Goal: Task Accomplishment & Management: Manage account settings

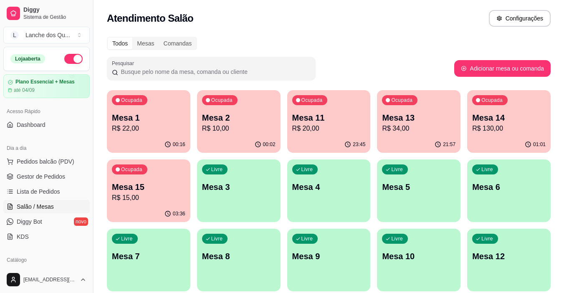
click at [154, 129] on p "R$ 22,00" at bounding box center [149, 129] width 74 height 10
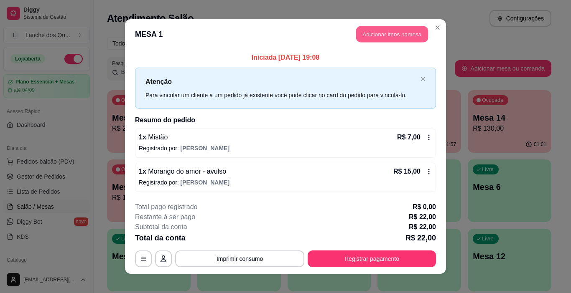
click at [378, 32] on button "Adicionar itens na mesa" at bounding box center [392, 34] width 72 height 16
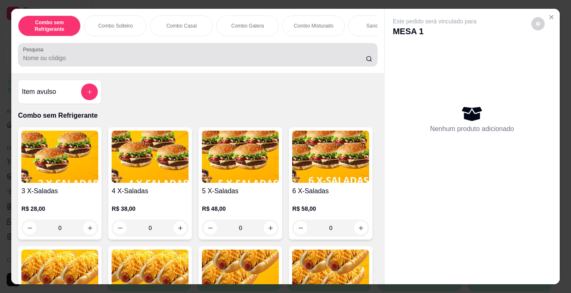
click at [198, 55] on div at bounding box center [197, 54] width 349 height 17
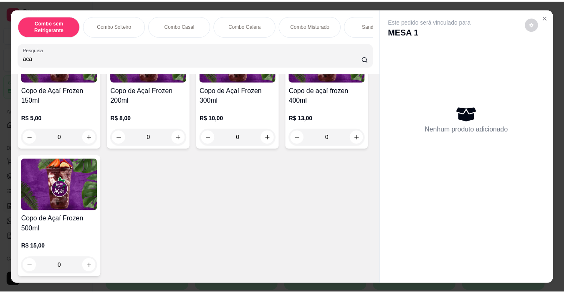
scroll to position [2841, 0]
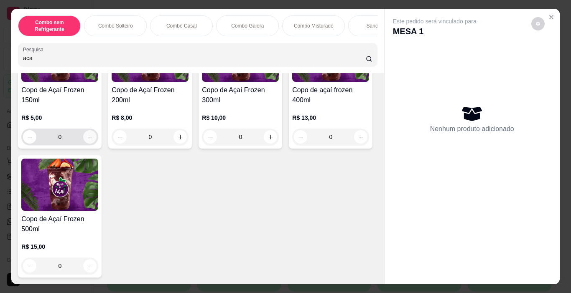
type input "aca"
click at [87, 140] on icon "increase-product-quantity" at bounding box center [90, 137] width 6 height 6
type input "1"
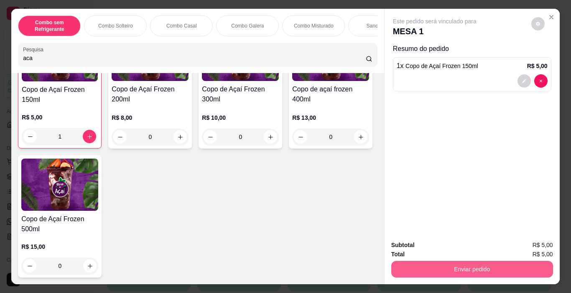
click at [407, 263] on button "Enviar pedido" at bounding box center [472, 269] width 162 height 17
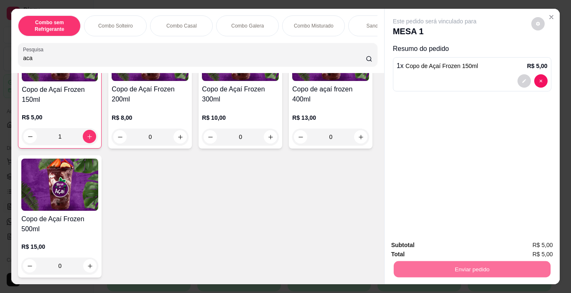
click at [472, 244] on button "Não registrar e enviar pedido" at bounding box center [444, 246] width 87 height 16
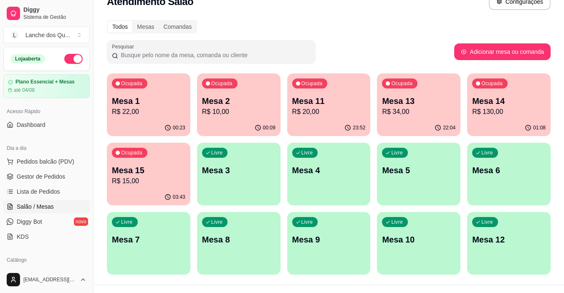
scroll to position [32, 0]
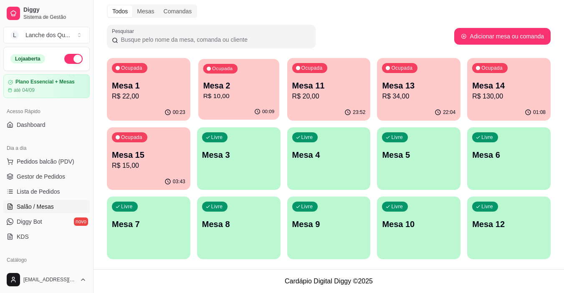
click at [224, 93] on p "R$ 10,00" at bounding box center [238, 97] width 71 height 10
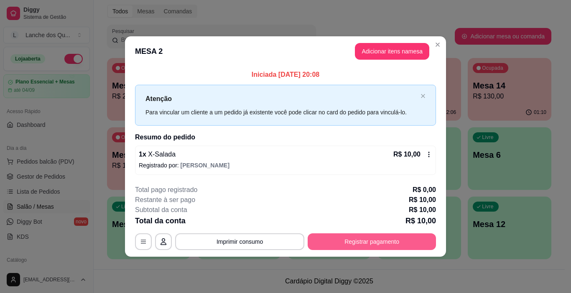
click at [360, 243] on button "Registrar pagamento" at bounding box center [372, 242] width 128 height 17
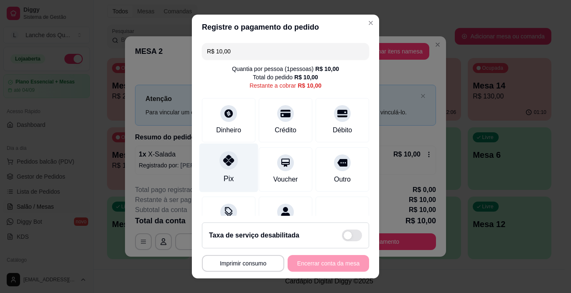
click at [229, 171] on div "Pix" at bounding box center [228, 168] width 59 height 49
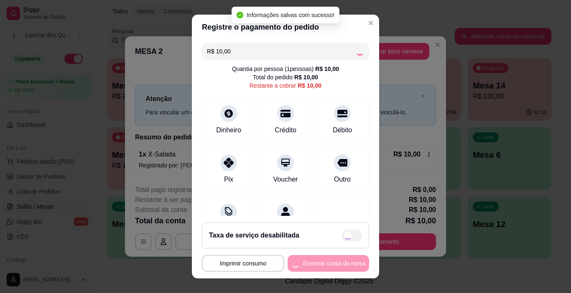
type input "R$ 0,00"
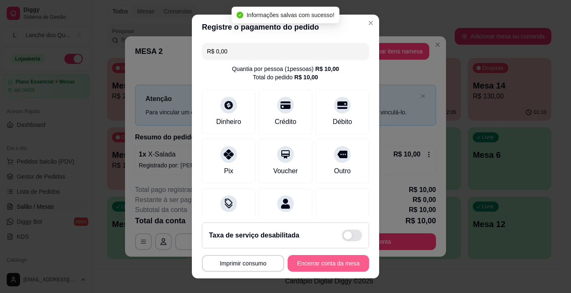
click at [328, 264] on button "Encerrar conta da mesa" at bounding box center [327, 263] width 81 height 17
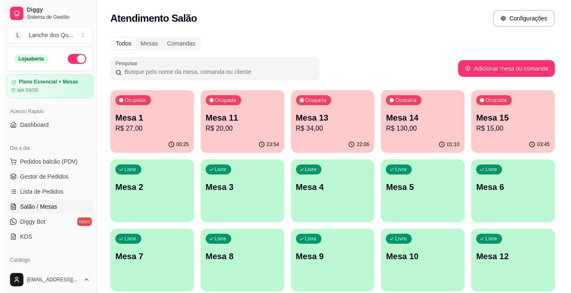
scroll to position [32, 0]
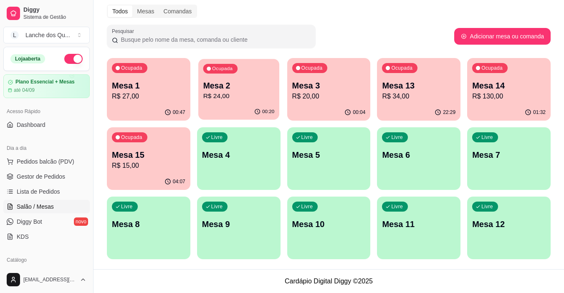
click at [242, 87] on p "Mesa 2" at bounding box center [238, 85] width 71 height 11
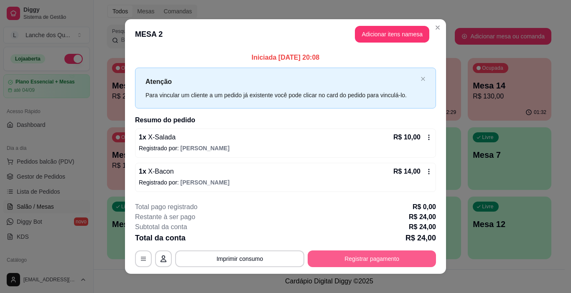
click at [336, 255] on button "Registrar pagamento" at bounding box center [372, 259] width 128 height 17
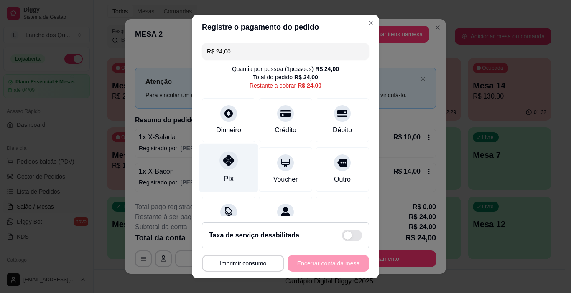
click at [224, 174] on div "Pix" at bounding box center [229, 178] width 10 height 11
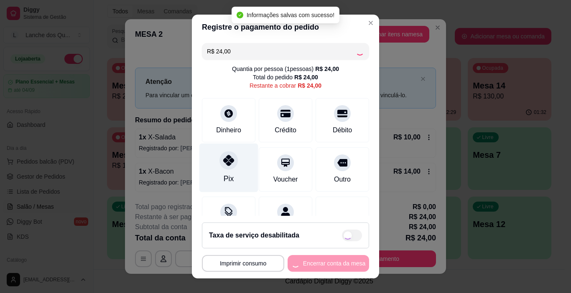
type input "R$ 0,00"
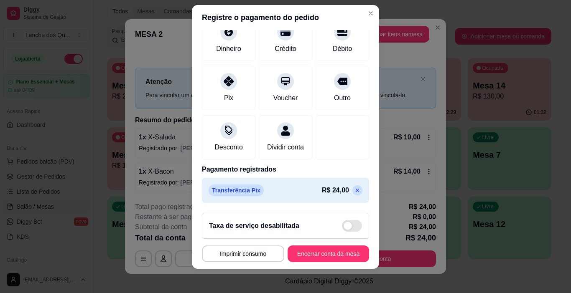
scroll to position [12, 0]
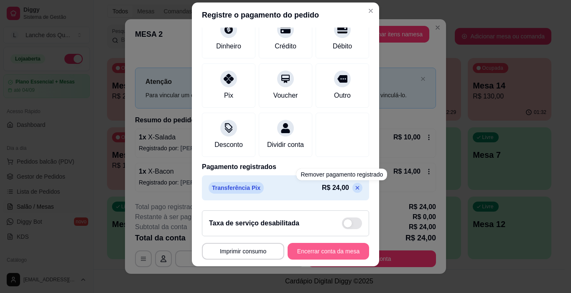
click at [320, 247] on button "Encerrar conta da mesa" at bounding box center [327, 251] width 81 height 17
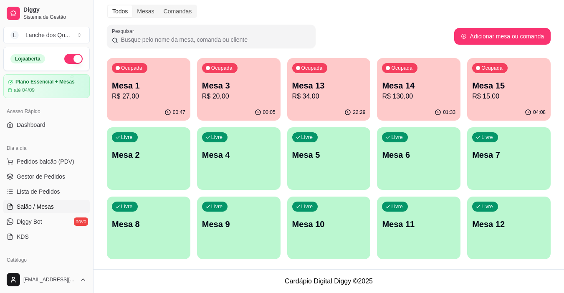
click at [170, 144] on div "Livre Mesa 2" at bounding box center [149, 153] width 84 height 53
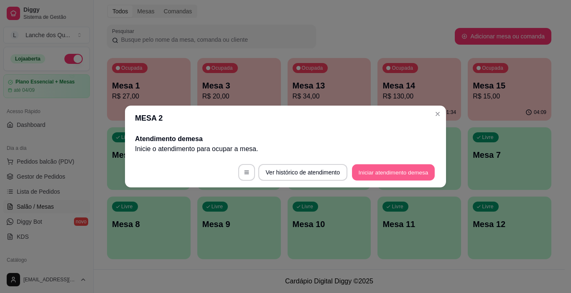
click at [417, 167] on button "Iniciar atendimento de mesa" at bounding box center [393, 173] width 83 height 16
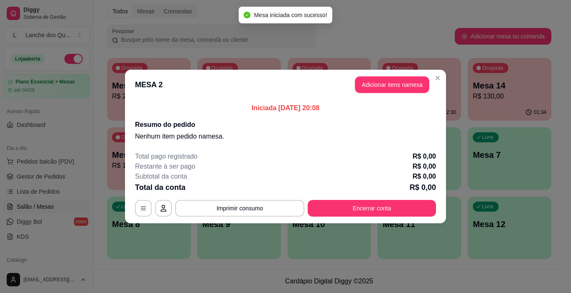
click at [394, 88] on button "Adicionar itens na mesa" at bounding box center [392, 84] width 74 height 17
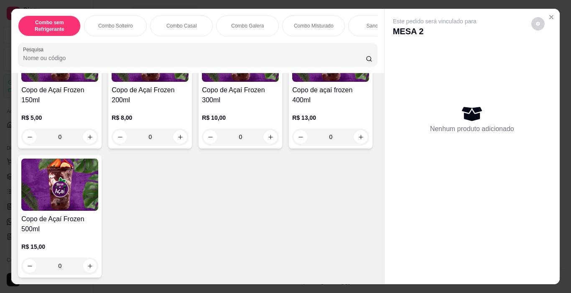
scroll to position [2921, 0]
click at [87, 136] on icon "increase-product-quantity" at bounding box center [90, 137] width 6 height 6
type input "1"
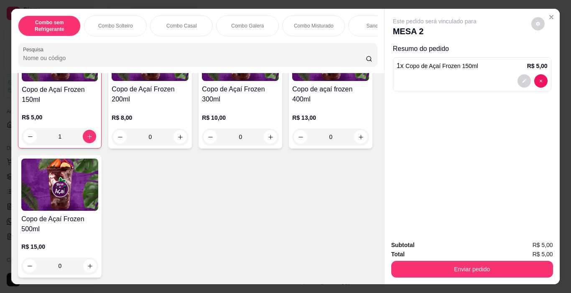
scroll to position [2922, 0]
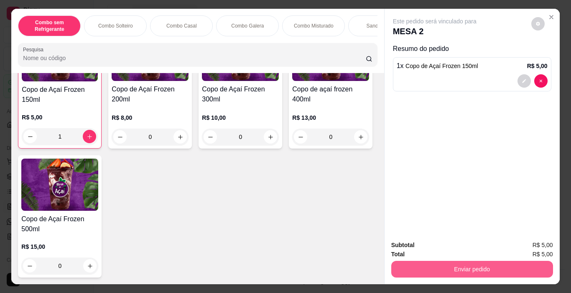
click at [434, 259] on div "Enviar pedido" at bounding box center [472, 268] width 162 height 19
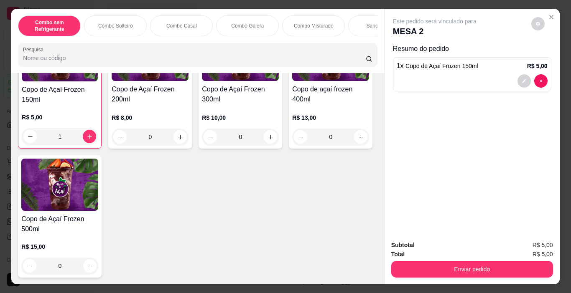
click at [440, 262] on button "Enviar pedido" at bounding box center [472, 269] width 162 height 17
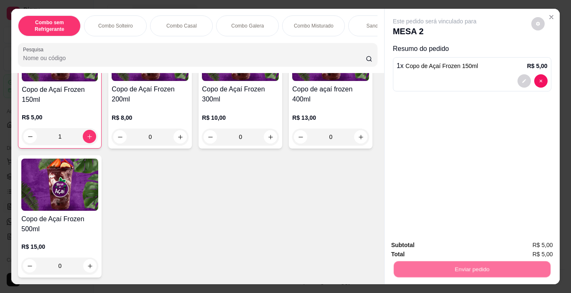
click at [446, 255] on div "Deseja registrar o cliente que fez esse pedido? Essa é uma forma de identificar…" at bounding box center [469, 235] width 150 height 39
click at [448, 244] on button "Não registrar e enviar pedido" at bounding box center [444, 246] width 87 height 16
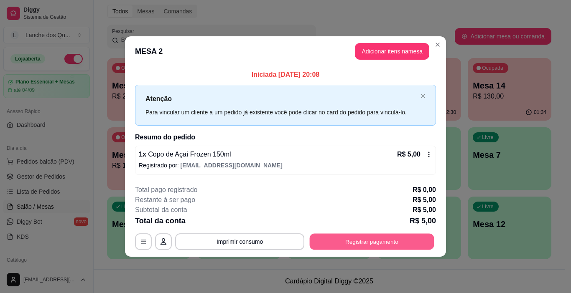
click at [351, 240] on button "Registrar pagamento" at bounding box center [372, 242] width 125 height 16
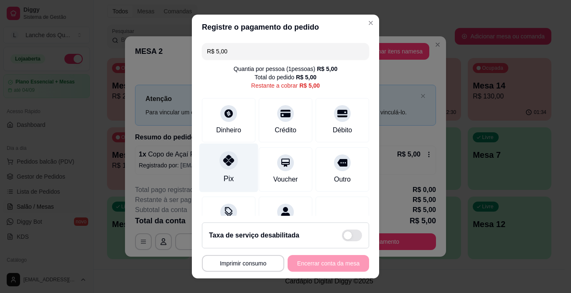
scroll to position [38, 0]
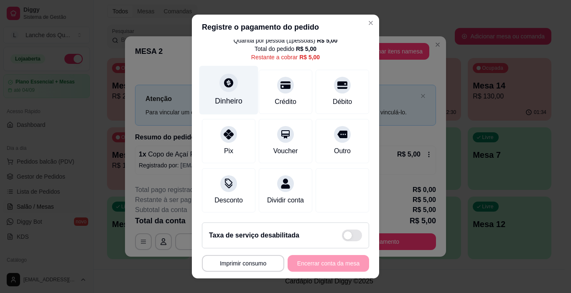
click at [236, 96] on div "Dinheiro" at bounding box center [229, 101] width 28 height 11
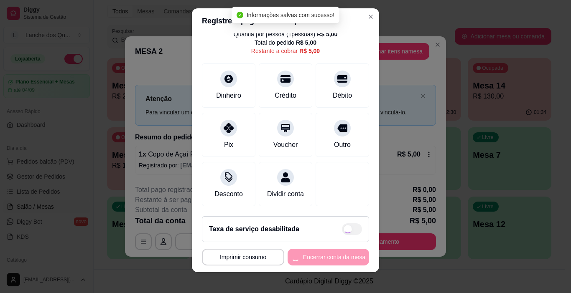
scroll to position [12, 0]
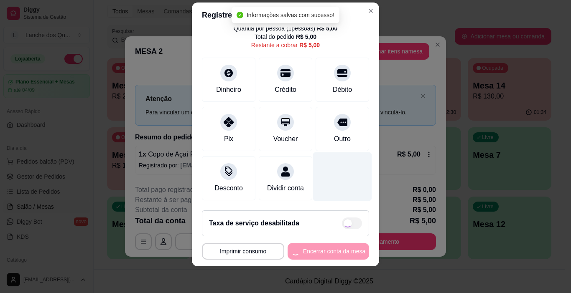
type input "R$ 0,00"
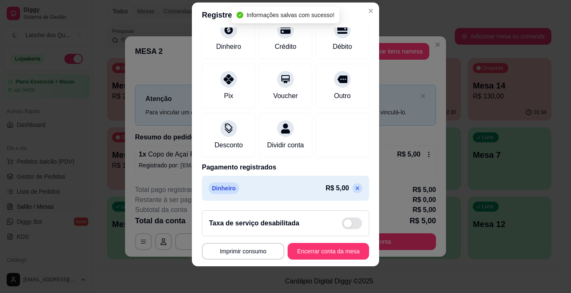
scroll to position [74, 0]
click at [323, 244] on button "Encerrar conta da mesa" at bounding box center [328, 252] width 79 height 16
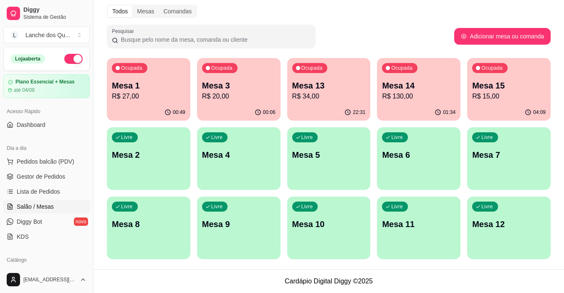
click at [142, 89] on p "Mesa 1" at bounding box center [149, 86] width 74 height 12
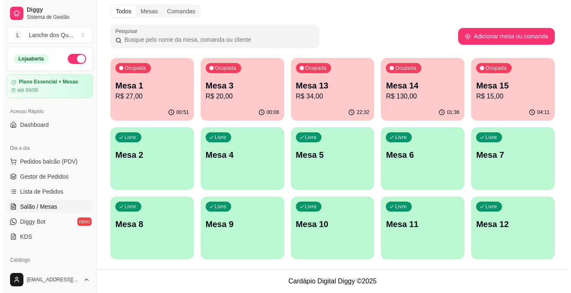
scroll to position [0, 0]
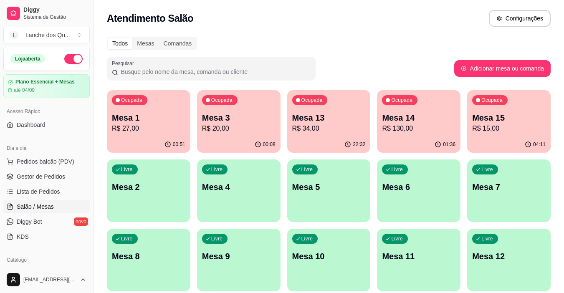
click at [150, 130] on p "R$ 27,00" at bounding box center [149, 129] width 74 height 10
click at [267, 127] on p "R$ 20,00" at bounding box center [239, 129] width 74 height 10
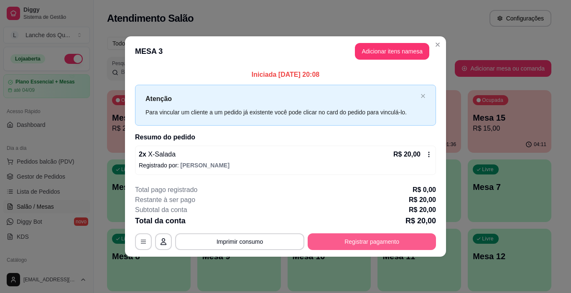
click at [386, 238] on button "Registrar pagamento" at bounding box center [372, 242] width 128 height 17
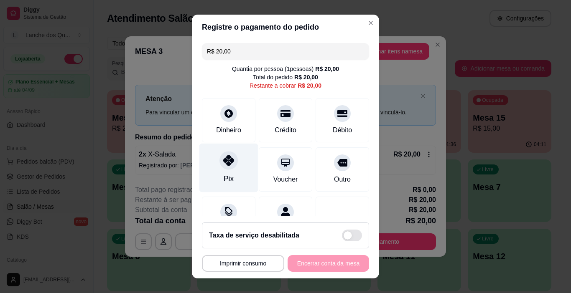
click at [232, 170] on div "Pix" at bounding box center [228, 168] width 59 height 49
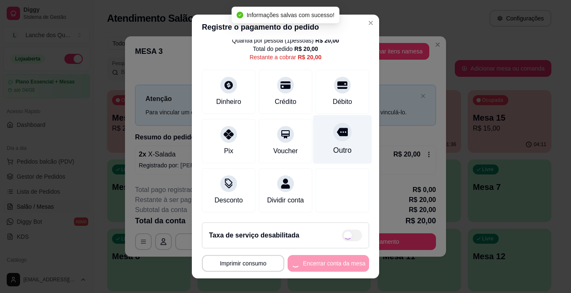
type input "R$ 0,00"
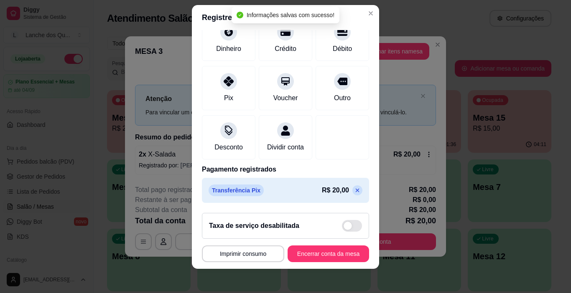
scroll to position [12, 0]
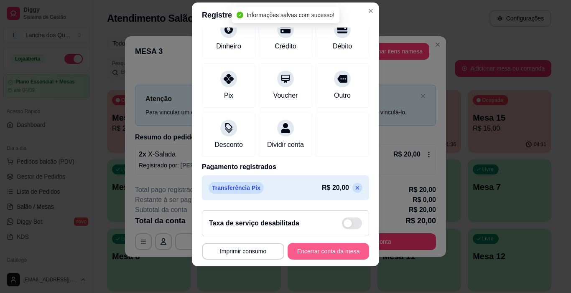
click at [333, 249] on button "Encerrar conta da mesa" at bounding box center [327, 251] width 81 height 17
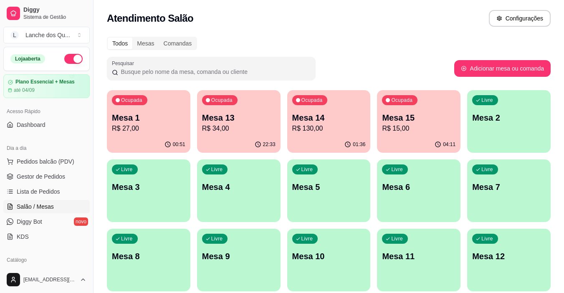
click at [242, 138] on div "22:33" at bounding box center [239, 145] width 84 height 16
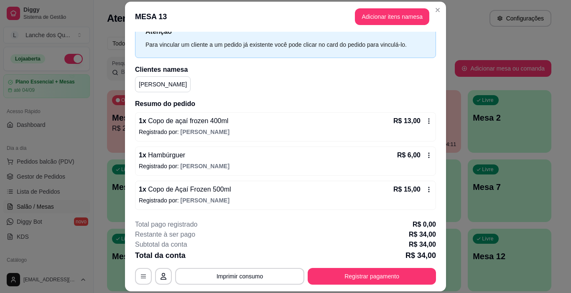
scroll to position [25, 0]
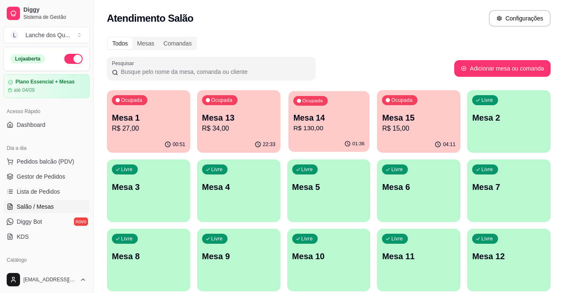
click at [328, 130] on p "R$ 130,00" at bounding box center [328, 129] width 71 height 10
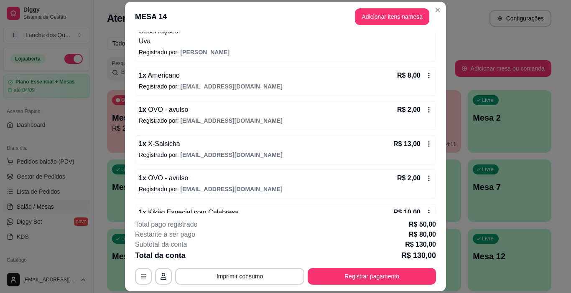
scroll to position [209, 0]
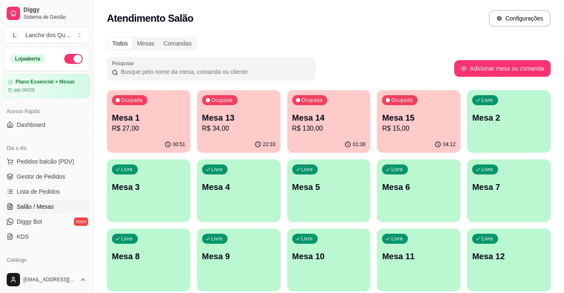
click at [413, 130] on p "R$ 15,00" at bounding box center [419, 129] width 74 height 10
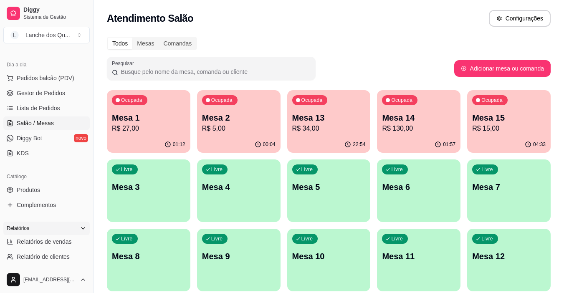
scroll to position [125, 0]
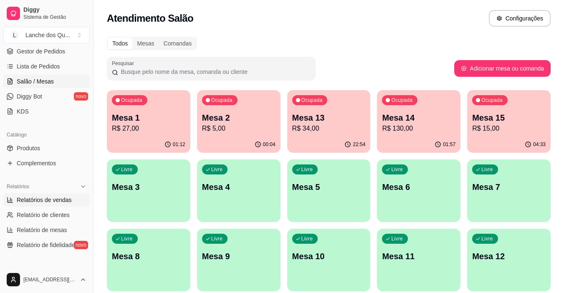
click at [49, 202] on span "Relatórios de vendas" at bounding box center [44, 200] width 55 height 8
select select "ALL"
select select "0"
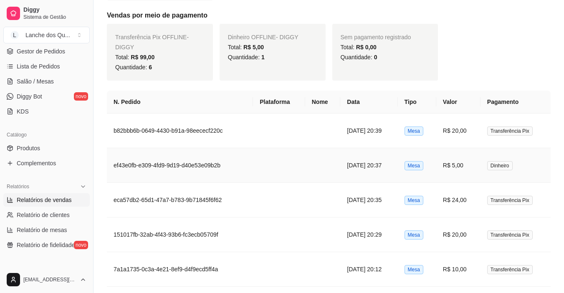
scroll to position [275, 0]
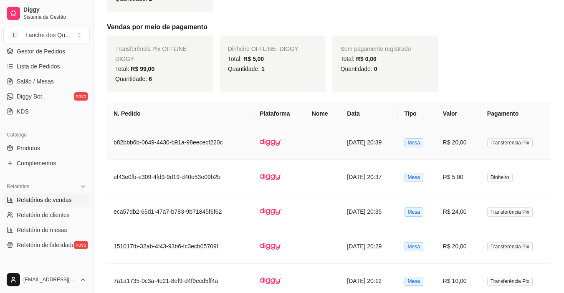
click at [480, 132] on td "R$ 20,00" at bounding box center [459, 142] width 44 height 35
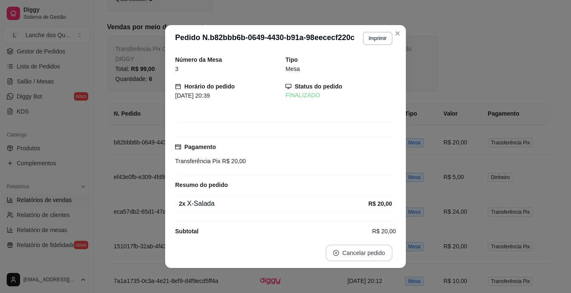
click at [362, 252] on button "Cancelar pedido" at bounding box center [358, 253] width 67 height 17
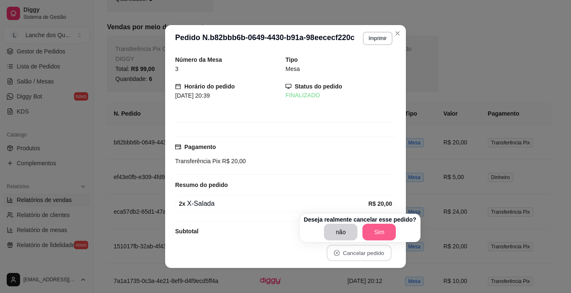
click at [373, 231] on button "Sim" at bounding box center [378, 232] width 33 height 17
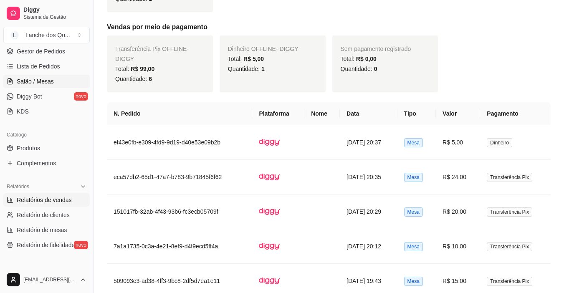
click at [30, 81] on span "Salão / Mesas" at bounding box center [35, 81] width 37 height 8
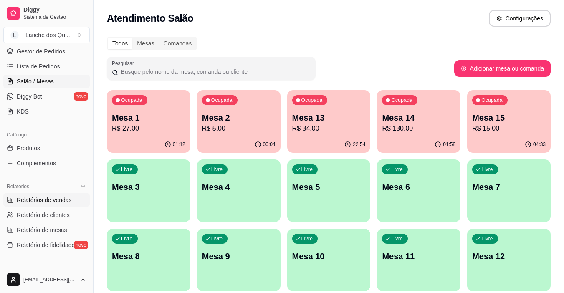
click at [50, 201] on span "Relatórios de vendas" at bounding box center [44, 200] width 55 height 8
select select "ALL"
select select "0"
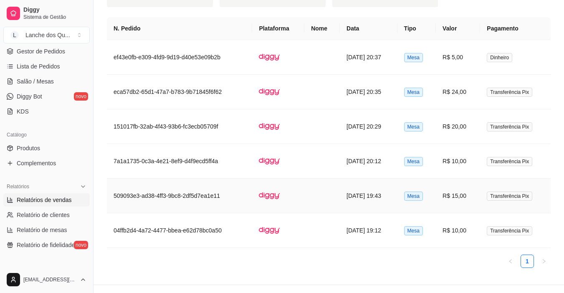
scroll to position [324, 0]
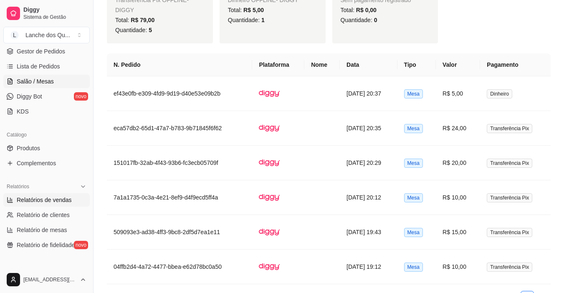
click at [34, 84] on span "Salão / Mesas" at bounding box center [35, 81] width 37 height 8
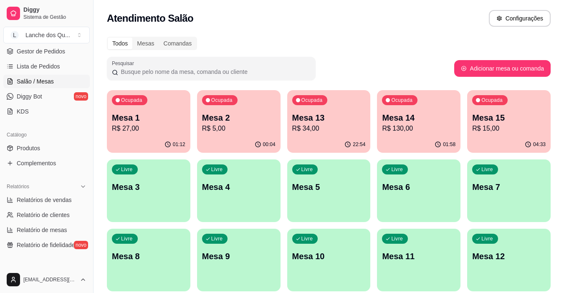
click at [262, 125] on p "R$ 5,00" at bounding box center [239, 129] width 74 height 10
click at [149, 191] on p "Mesa 3" at bounding box center [149, 187] width 74 height 12
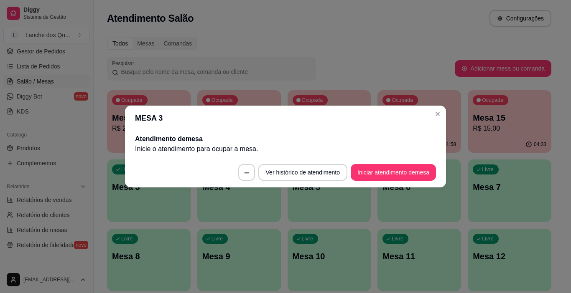
click at [386, 181] on footer "Ver histórico de atendimento Iniciar atendimento de mesa" at bounding box center [285, 173] width 321 height 30
click at [389, 175] on button "Iniciar atendimento de mesa" at bounding box center [393, 172] width 85 height 17
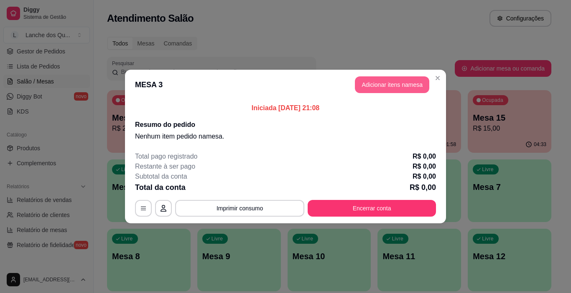
click at [381, 79] on button "Adicionar itens na mesa" at bounding box center [392, 84] width 74 height 17
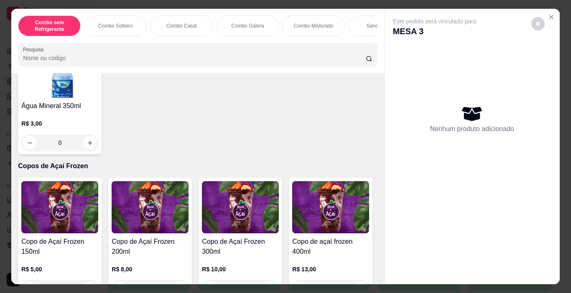
scroll to position [2006, 0]
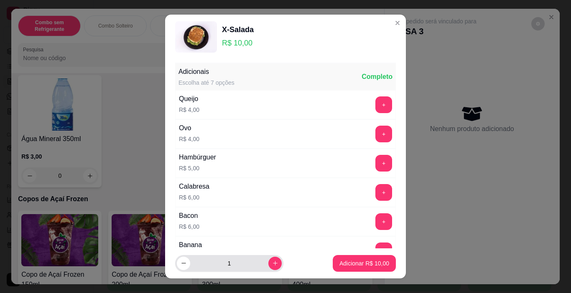
click at [272, 262] on div "1" at bounding box center [229, 263] width 108 height 17
click at [270, 264] on button "increase-product-quantity" at bounding box center [274, 263] width 13 height 13
type input "2"
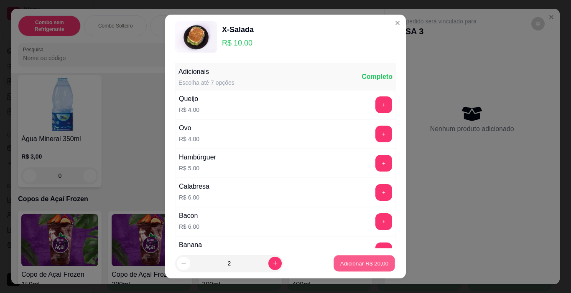
click at [369, 266] on p "Adicionar R$ 20,00" at bounding box center [364, 263] width 48 height 8
type input "2"
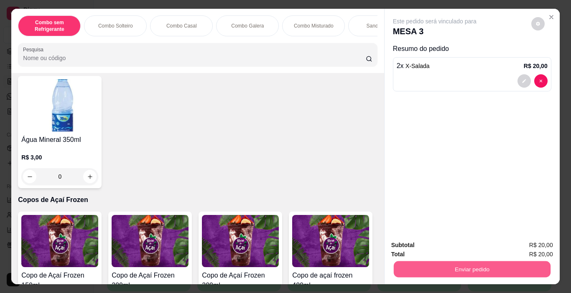
click at [483, 265] on button "Enviar pedido" at bounding box center [471, 270] width 157 height 16
click at [425, 242] on button "Não registrar e enviar pedido" at bounding box center [444, 245] width 84 height 15
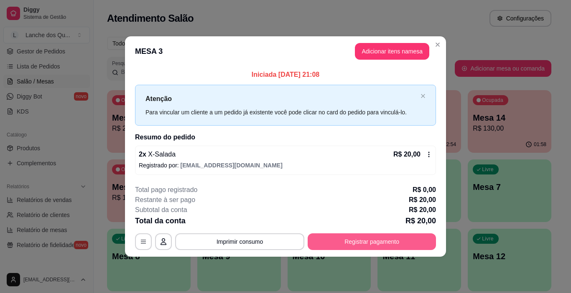
click at [381, 242] on button "Registrar pagamento" at bounding box center [372, 242] width 128 height 17
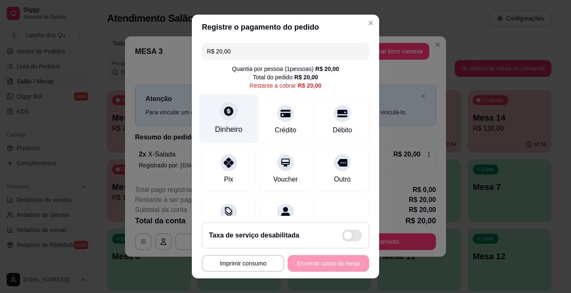
click at [224, 122] on div "Dinheiro" at bounding box center [228, 118] width 59 height 49
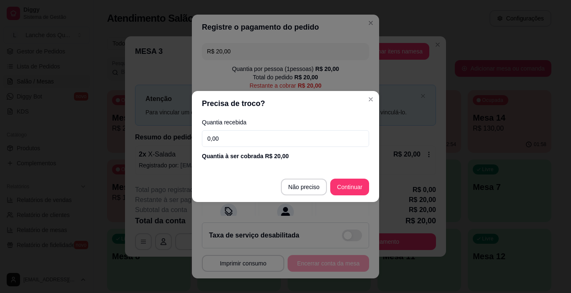
drag, startPoint x: 253, startPoint y: 142, endPoint x: 136, endPoint y: 134, distance: 117.7
click at [134, 135] on div "Precisa de troco? Quantia recebida 0,00 Quantia à ser cobrada R$ 20,00 Não prec…" at bounding box center [285, 146] width 571 height 293
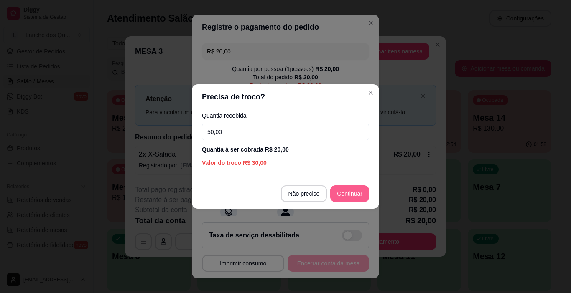
type input "50,00"
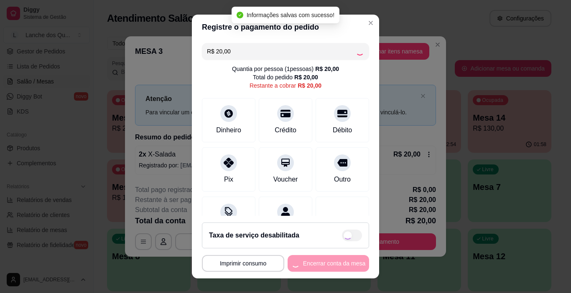
type input "R$ 0,00"
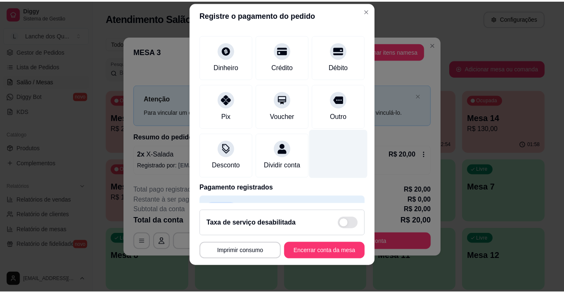
scroll to position [74, 0]
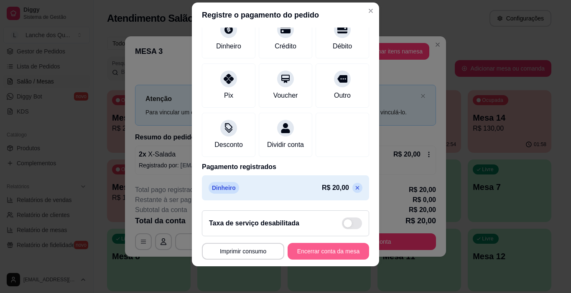
click at [345, 254] on button "Encerrar conta da mesa" at bounding box center [327, 251] width 81 height 17
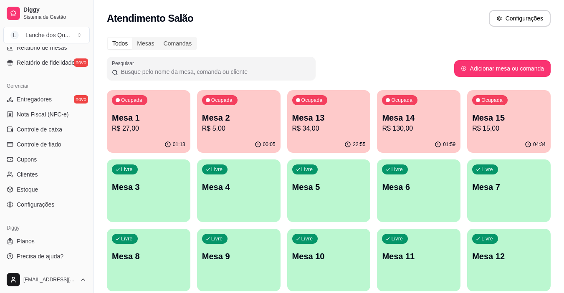
scroll to position [266, 0]
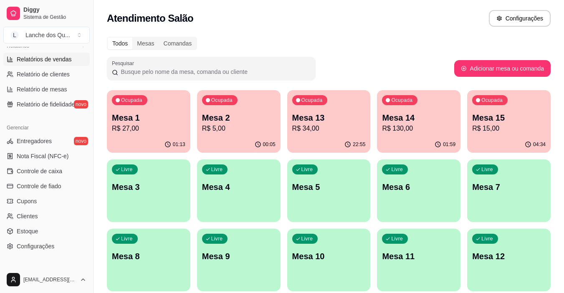
click at [60, 61] on span "Relatórios de vendas" at bounding box center [44, 59] width 55 height 8
select select "ALL"
select select "0"
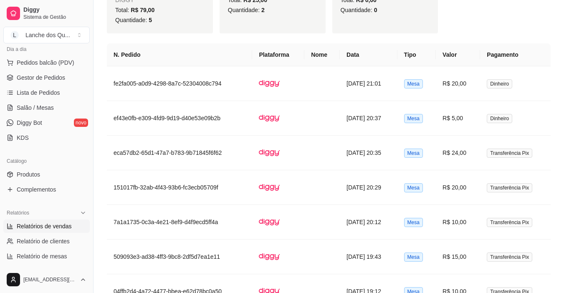
scroll to position [57, 0]
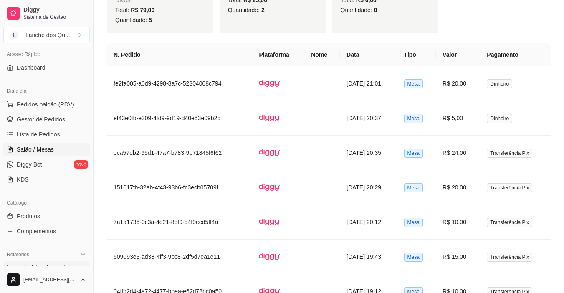
click at [32, 150] on span "Salão / Mesas" at bounding box center [35, 149] width 37 height 8
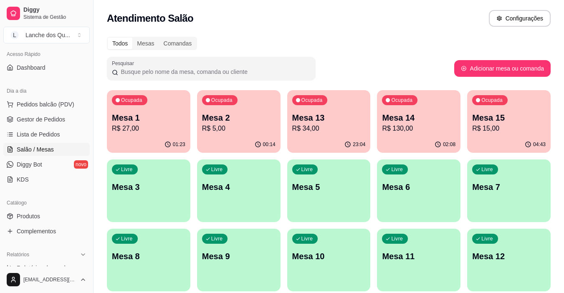
click at [158, 191] on p "Mesa 3" at bounding box center [149, 187] width 74 height 12
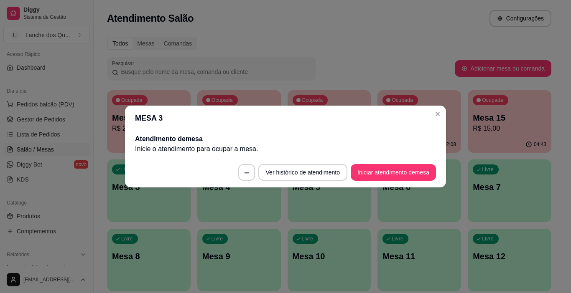
click at [387, 172] on button "Iniciar atendimento de mesa" at bounding box center [393, 172] width 85 height 17
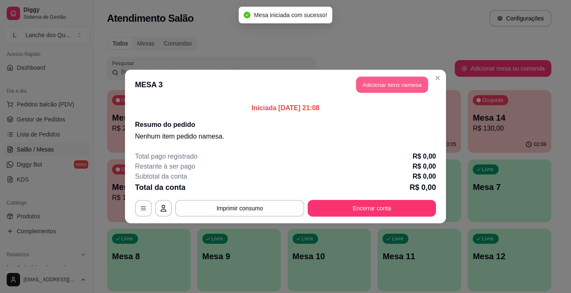
click at [397, 78] on button "Adicionar itens na mesa" at bounding box center [392, 85] width 72 height 16
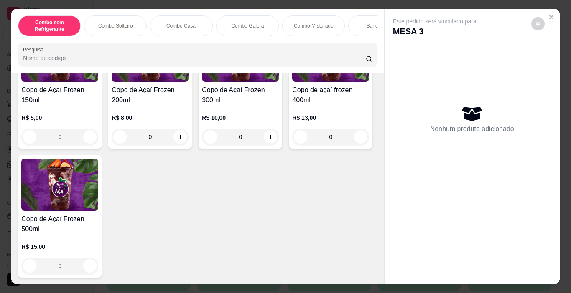
scroll to position [2215, 0]
type input "1"
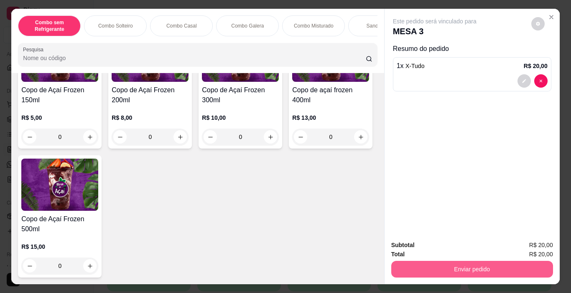
click at [494, 265] on button "Enviar pedido" at bounding box center [472, 269] width 162 height 17
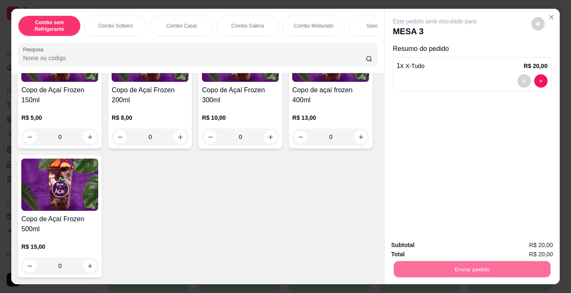
click at [434, 244] on button "Não registrar e enviar pedido" at bounding box center [444, 246] width 87 height 16
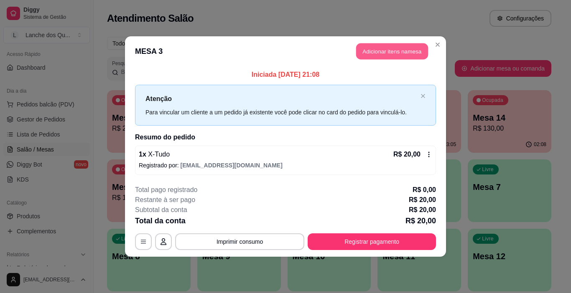
click at [384, 48] on button "Adicionar itens na mesa" at bounding box center [392, 51] width 72 height 16
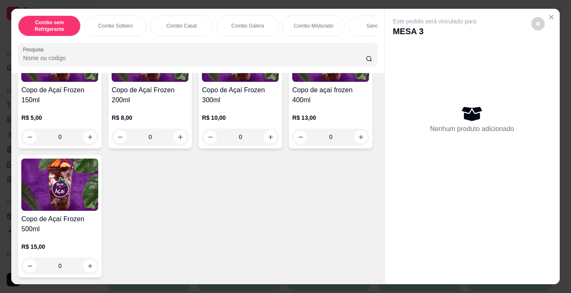
scroll to position [2587, 0]
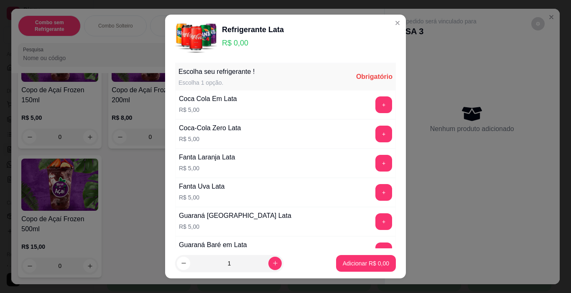
click at [375, 132] on button "+" at bounding box center [383, 134] width 17 height 17
click at [376, 267] on p "Adicionar R$ 5,00" at bounding box center [366, 263] width 46 height 8
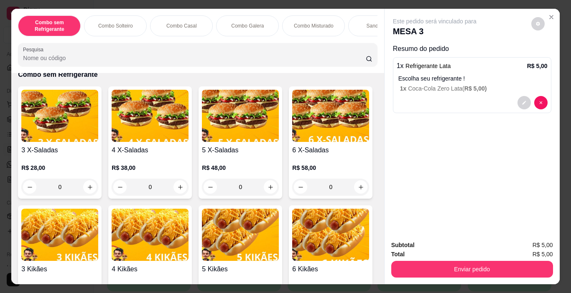
scroll to position [0, 0]
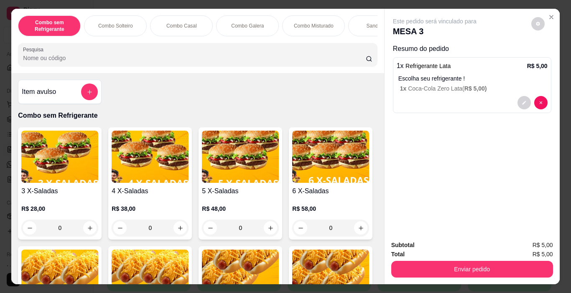
click at [93, 58] on input "Pesquisa" at bounding box center [194, 58] width 343 height 8
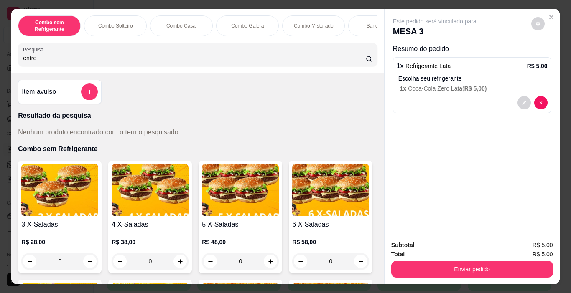
type input "entre"
click at [81, 99] on button "add-separate-item" at bounding box center [89, 92] width 16 height 16
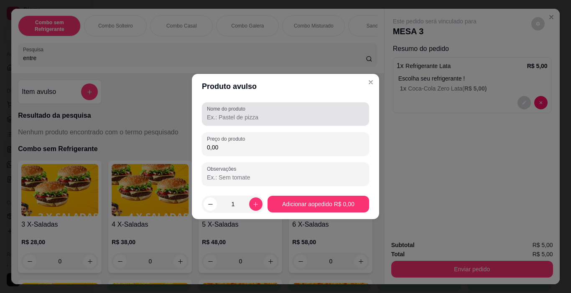
click at [244, 123] on div "Nome do produto" at bounding box center [285, 113] width 167 height 23
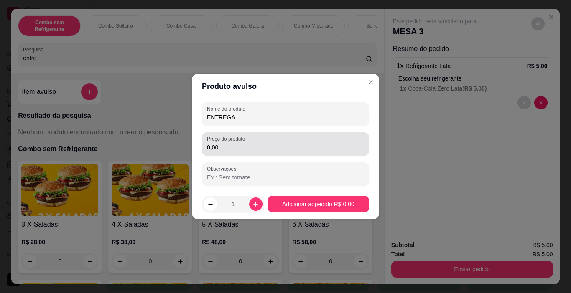
type input "ENTREGA"
click at [251, 155] on div "Preço do produto 0,00" at bounding box center [285, 143] width 167 height 23
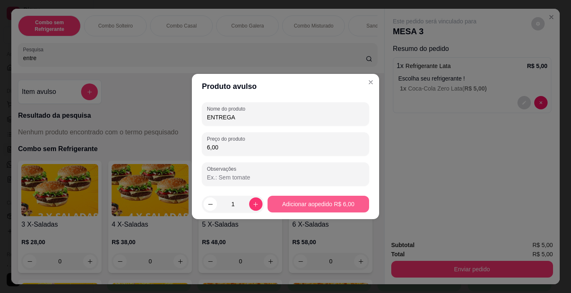
type input "6,00"
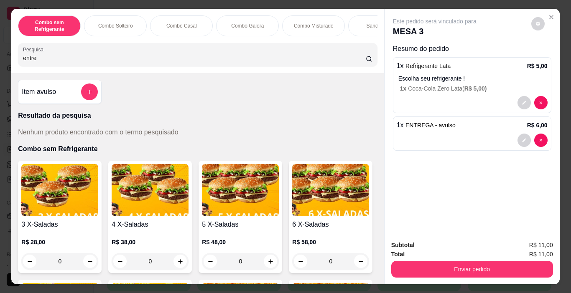
drag, startPoint x: 432, startPoint y: 255, endPoint x: 438, endPoint y: 263, distance: 9.3
click at [436, 260] on div "Subtotal R$ 11,00 Total R$ 11,00 Enviar pedido" at bounding box center [472, 259] width 162 height 37
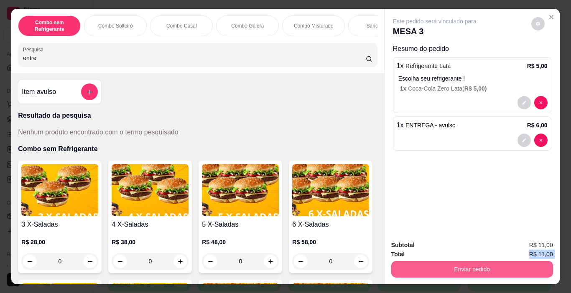
click at [439, 263] on button "Enviar pedido" at bounding box center [472, 269] width 162 height 17
click at [443, 242] on button "Não registrar e enviar pedido" at bounding box center [444, 246] width 87 height 16
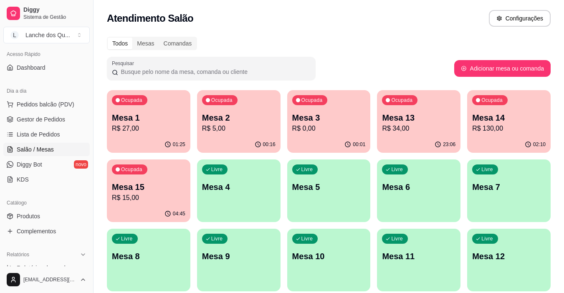
click at [247, 186] on p "Mesa 4" at bounding box center [239, 187] width 74 height 12
click at [243, 201] on div "Livre Mesa 4" at bounding box center [239, 186] width 84 height 53
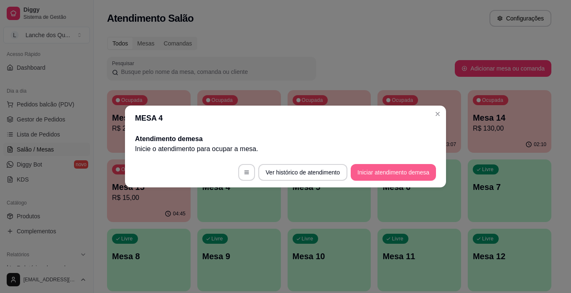
click at [402, 175] on button "Iniciar atendimento de mesa" at bounding box center [393, 172] width 85 height 17
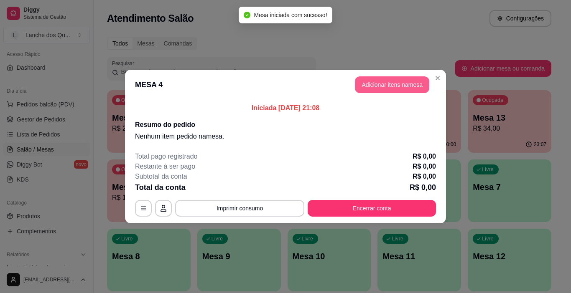
click at [417, 78] on button "Adicionar itens na mesa" at bounding box center [392, 84] width 74 height 17
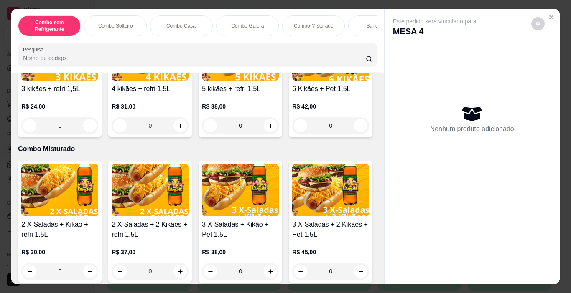
scroll to position [794, 0]
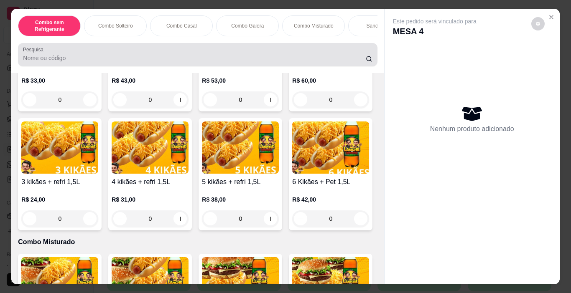
click at [105, 62] on input "Pesquisa" at bounding box center [194, 58] width 343 height 8
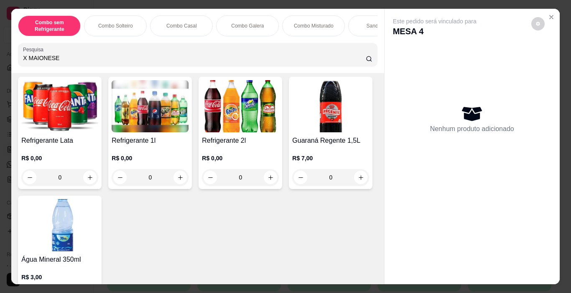
scroll to position [1955, 0]
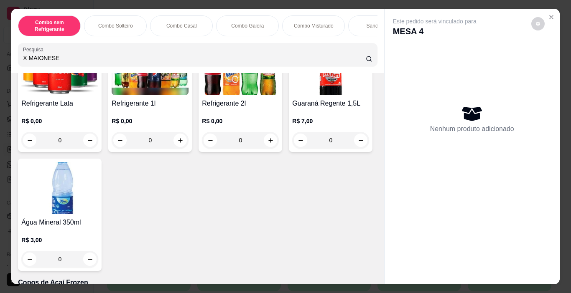
type input "X MAIONESE"
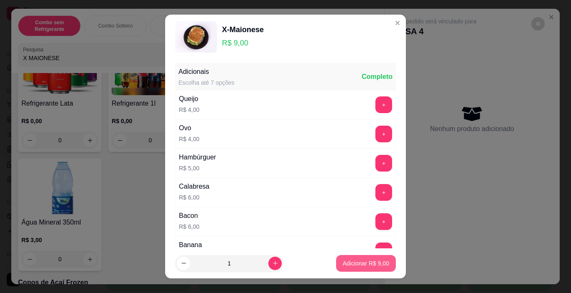
click at [373, 260] on p "Adicionar R$ 9,00" at bounding box center [366, 263] width 46 height 8
type input "1"
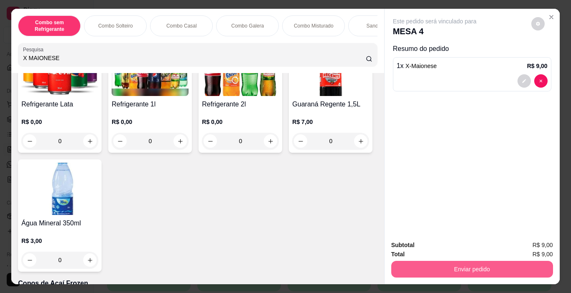
click at [523, 270] on button "Enviar pedido" at bounding box center [472, 269] width 162 height 17
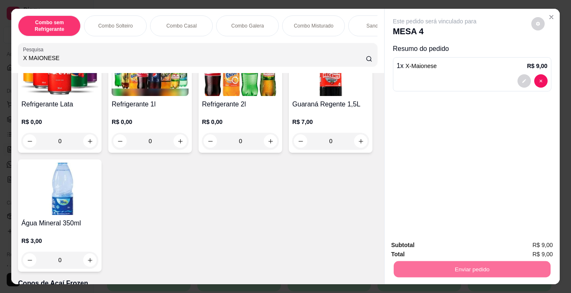
click at [444, 242] on button "Não registrar e enviar pedido" at bounding box center [444, 246] width 87 height 16
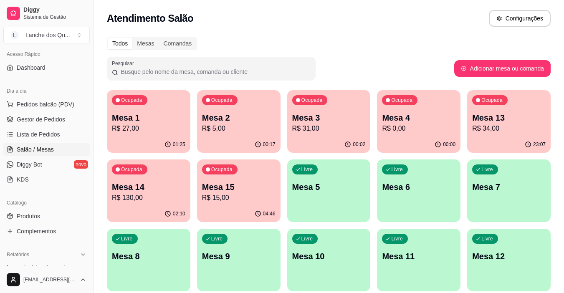
click at [298, 179] on div "Livre Mesa 5" at bounding box center [329, 186] width 84 height 53
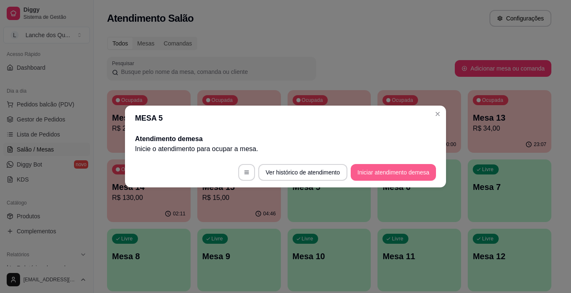
click at [396, 168] on button "Iniciar atendimento de mesa" at bounding box center [393, 172] width 85 height 17
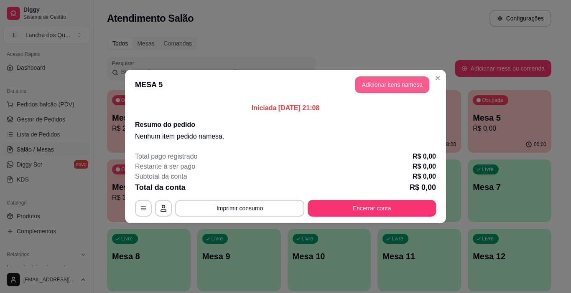
click at [402, 83] on button "Adicionar itens na mesa" at bounding box center [392, 84] width 74 height 17
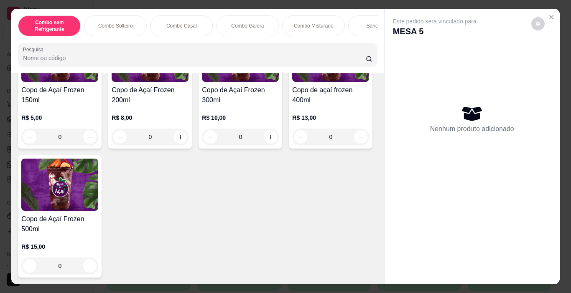
scroll to position [2591, 0]
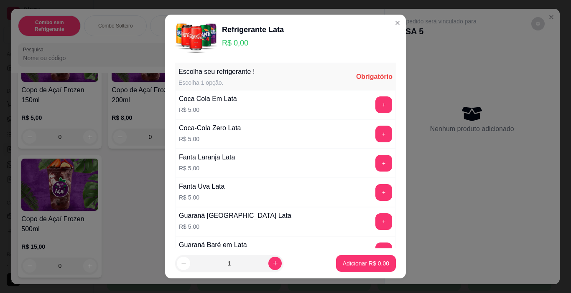
click at [377, 193] on div "+" at bounding box center [383, 192] width 23 height 17
click at [375, 186] on button "+" at bounding box center [383, 192] width 17 height 17
click at [366, 268] on button "Adicionar R$ 5,00" at bounding box center [366, 263] width 60 height 17
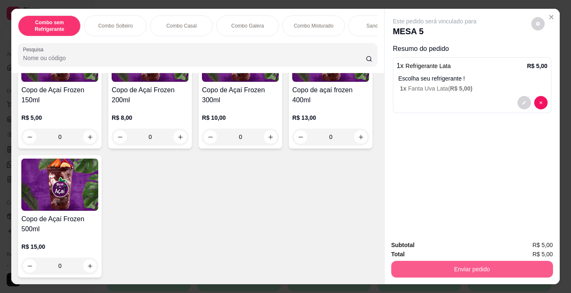
click at [422, 262] on button "Enviar pedido" at bounding box center [472, 269] width 162 height 17
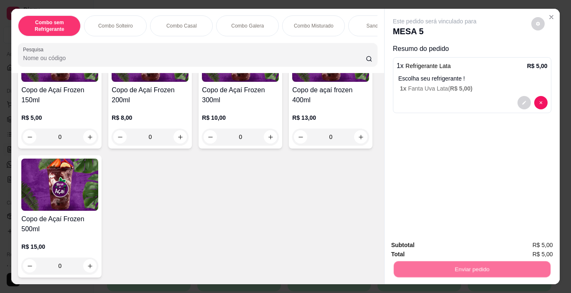
click at [411, 247] on button "Não registrar e enviar pedido" at bounding box center [444, 245] width 84 height 15
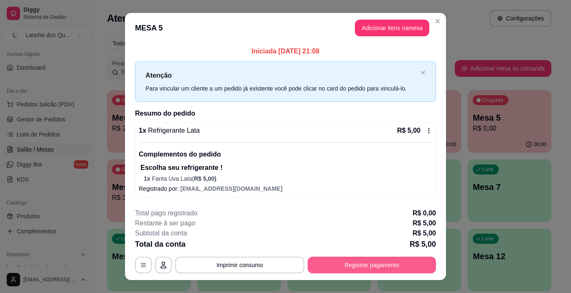
click at [427, 265] on button "Registrar pagamento" at bounding box center [372, 265] width 128 height 17
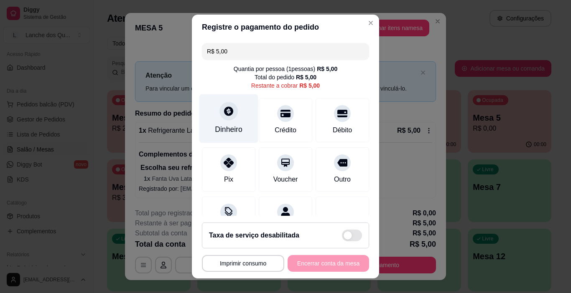
click at [241, 114] on div "Dinheiro" at bounding box center [228, 118] width 59 height 49
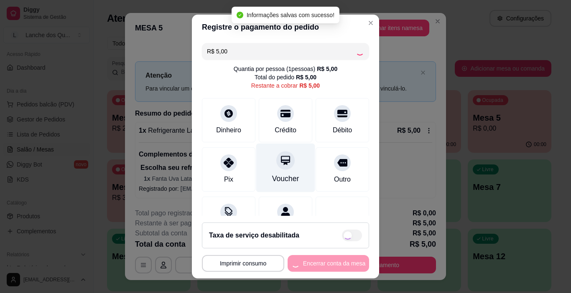
type input "R$ 0,00"
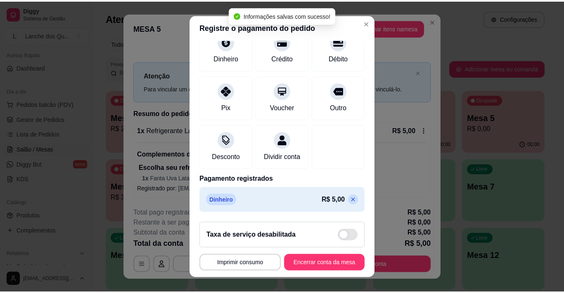
scroll to position [74, 0]
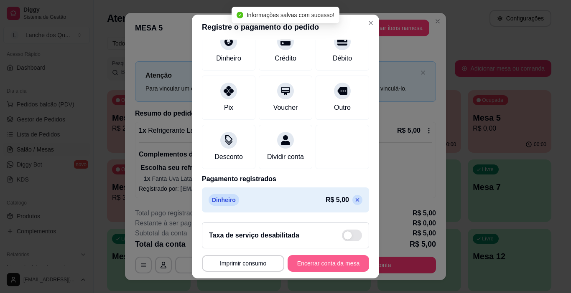
click at [331, 266] on button "Encerrar conta da mesa" at bounding box center [327, 263] width 81 height 17
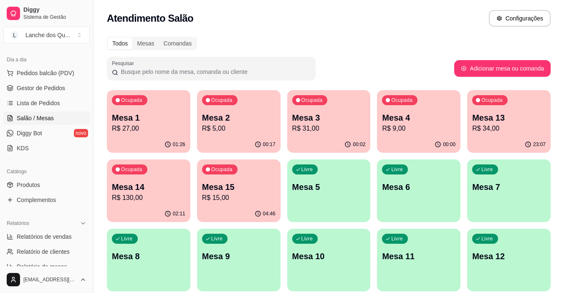
scroll to position [141, 0]
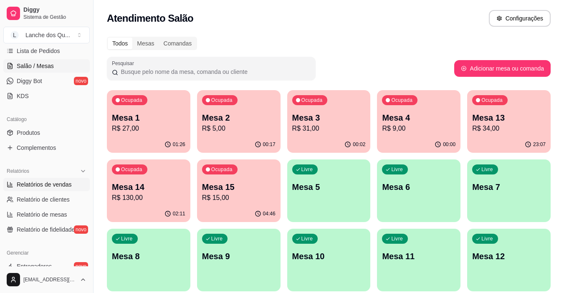
click at [33, 187] on span "Relatórios de vendas" at bounding box center [44, 185] width 55 height 8
select select "ALL"
select select "0"
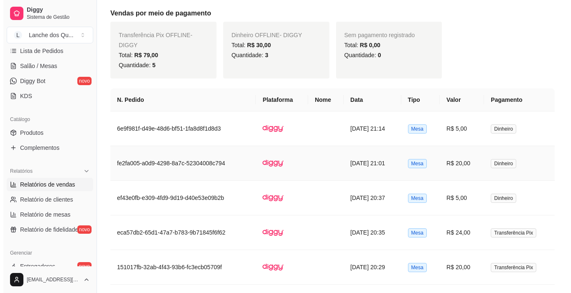
scroll to position [334, 0]
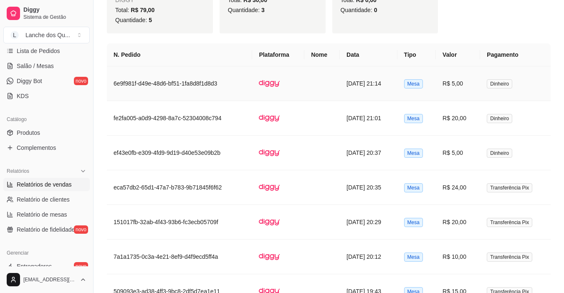
click at [475, 75] on td "R$ 5,00" at bounding box center [458, 83] width 44 height 35
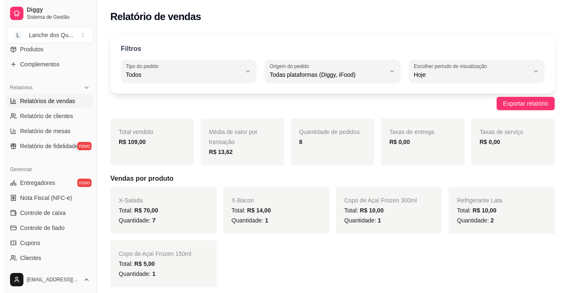
scroll to position [57, 0]
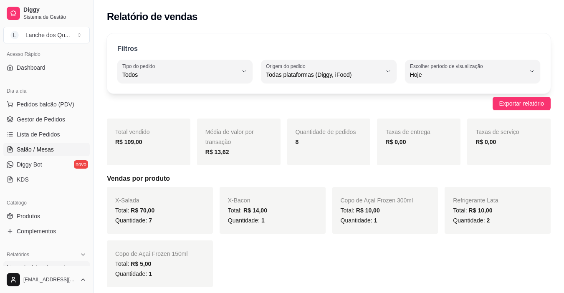
click at [48, 152] on span "Salão / Mesas" at bounding box center [35, 149] width 37 height 8
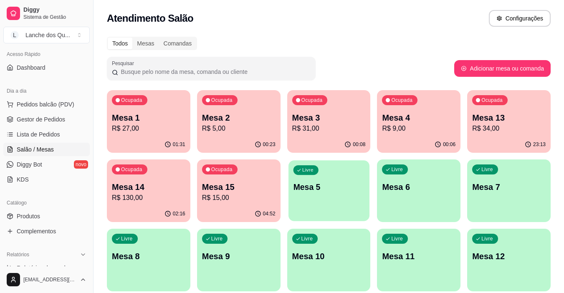
click at [312, 199] on div "Livre Mesa 5" at bounding box center [329, 185] width 81 height 51
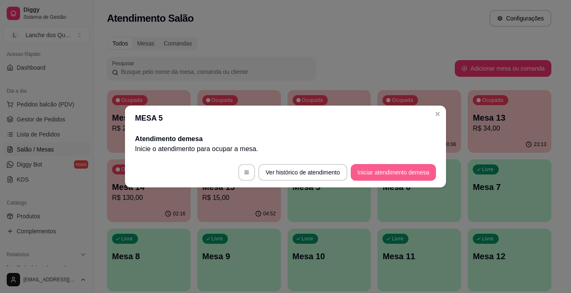
click at [392, 167] on button "Iniciar atendimento de mesa" at bounding box center [393, 172] width 85 height 17
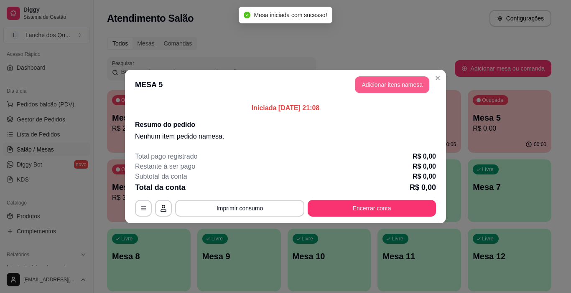
click at [398, 83] on button "Adicionar itens na mesa" at bounding box center [392, 84] width 74 height 17
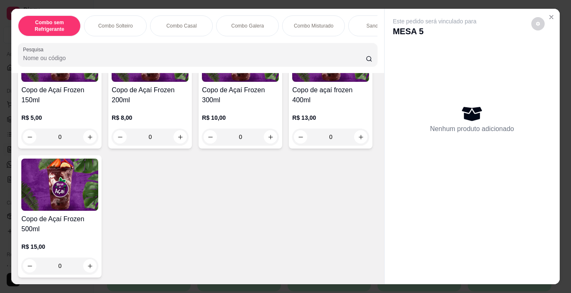
scroll to position [2841, 0]
click at [216, 82] on img at bounding box center [240, 56] width 77 height 52
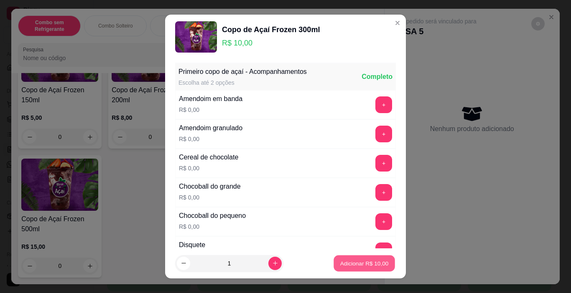
click at [365, 265] on p "Adicionar R$ 10,00" at bounding box center [364, 263] width 48 height 8
type input "1"
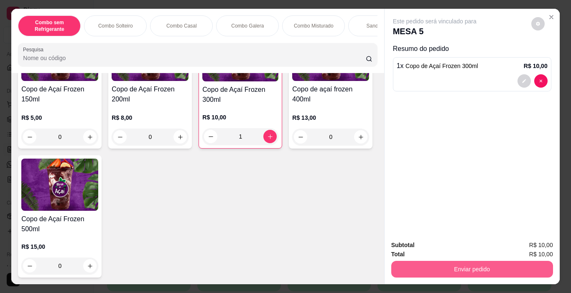
click at [437, 261] on button "Enviar pedido" at bounding box center [472, 269] width 162 height 17
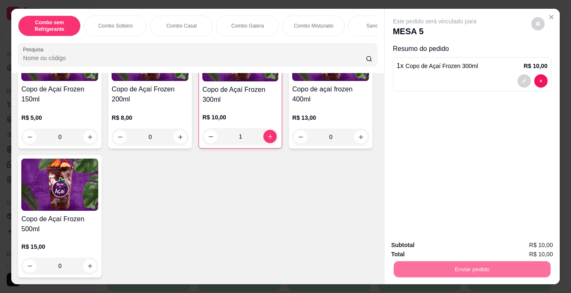
click at [428, 242] on button "Não registrar e enviar pedido" at bounding box center [444, 246] width 87 height 16
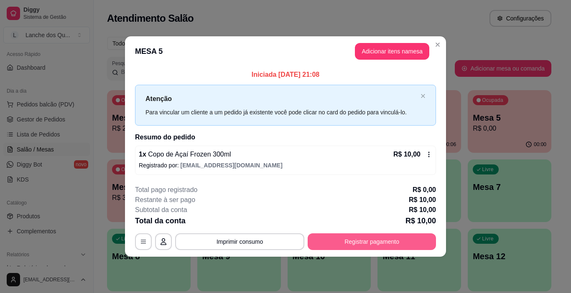
click at [349, 243] on button "Registrar pagamento" at bounding box center [372, 242] width 128 height 17
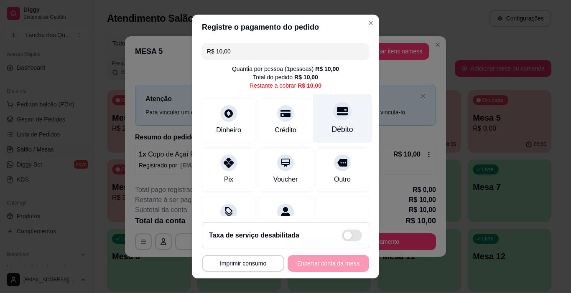
click at [326, 121] on div "Débito" at bounding box center [342, 118] width 59 height 49
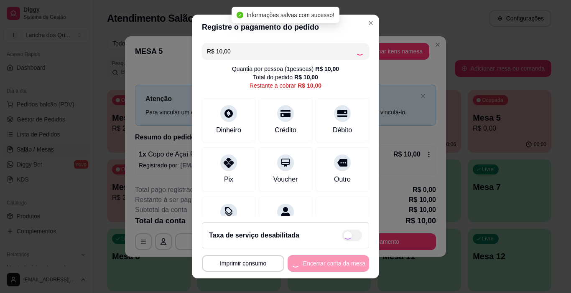
type input "R$ 0,00"
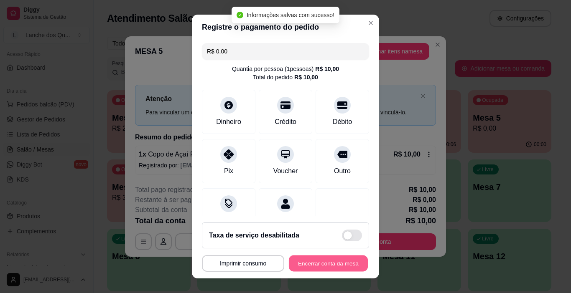
click at [320, 263] on button "Encerrar conta da mesa" at bounding box center [328, 264] width 79 height 16
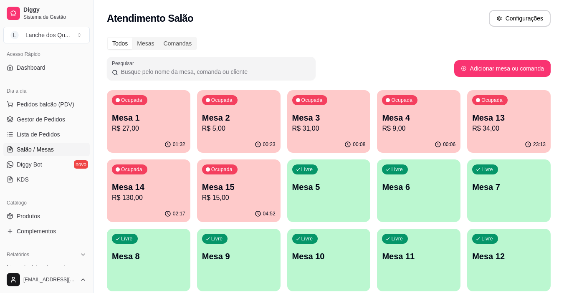
click at [231, 191] on p "Mesa 15" at bounding box center [239, 187] width 74 height 12
click at [449, 132] on p "R$ 9,00" at bounding box center [419, 129] width 74 height 10
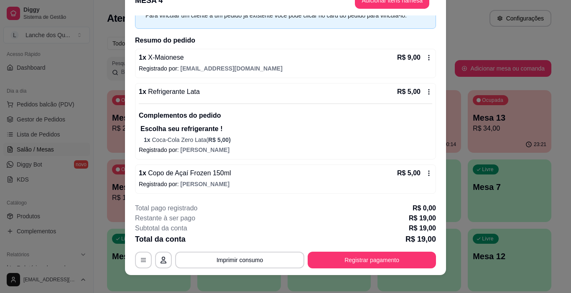
scroll to position [25, 0]
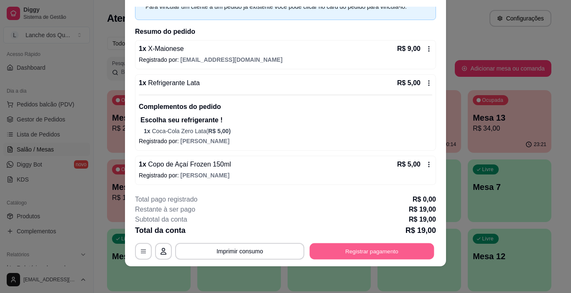
click at [377, 254] on button "Registrar pagamento" at bounding box center [372, 252] width 125 height 16
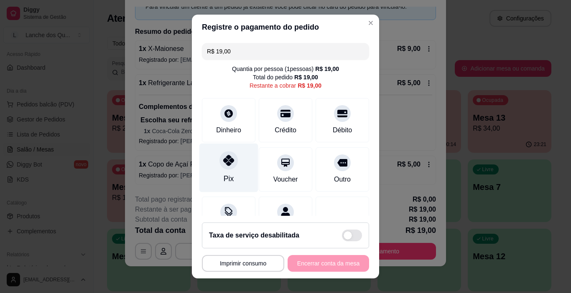
click at [222, 168] on div at bounding box center [228, 161] width 18 height 18
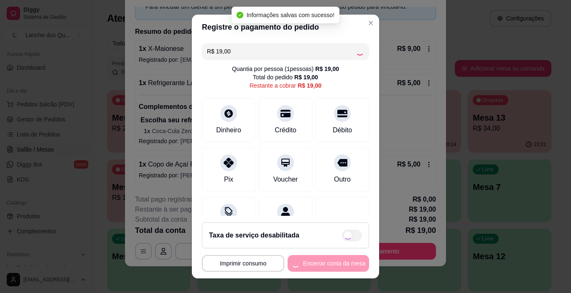
type input "R$ 0,00"
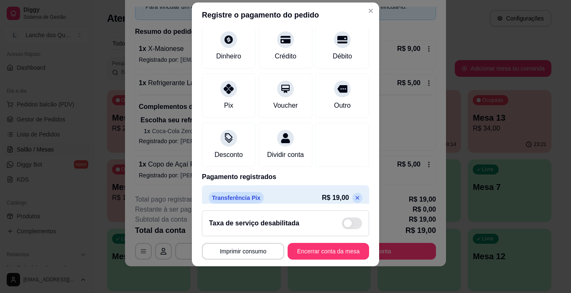
scroll to position [74, 0]
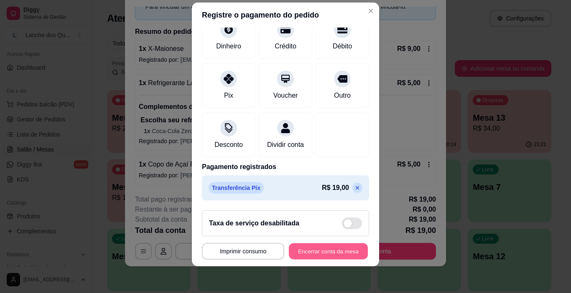
click at [328, 252] on button "Encerrar conta da mesa" at bounding box center [328, 252] width 79 height 16
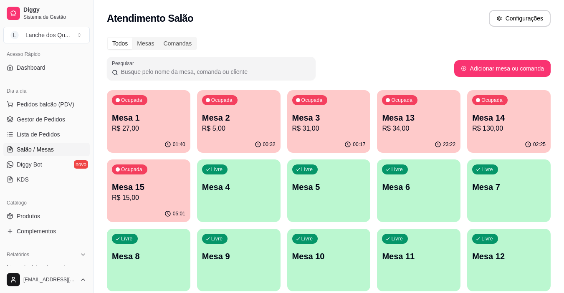
click at [237, 183] on p "Mesa 4" at bounding box center [239, 187] width 74 height 12
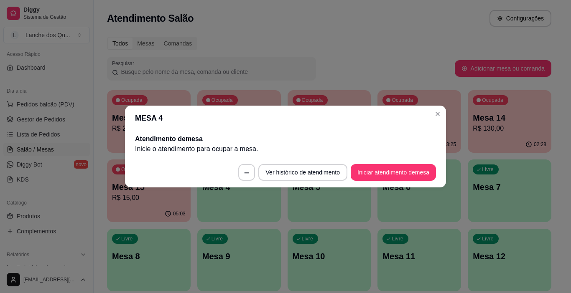
click at [392, 160] on footer "Ver histórico de atendimento Iniciar atendimento de mesa" at bounding box center [285, 173] width 321 height 30
click at [398, 169] on button "Iniciar atendimento de mesa" at bounding box center [393, 173] width 83 height 16
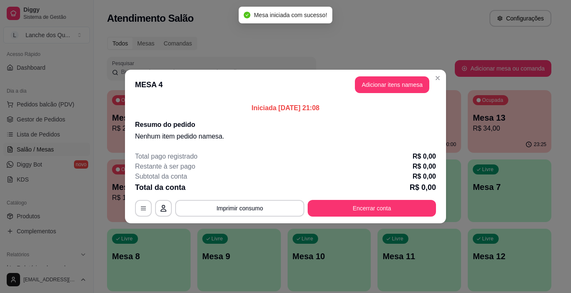
click at [396, 84] on button "Adicionar itens na mesa" at bounding box center [392, 84] width 74 height 17
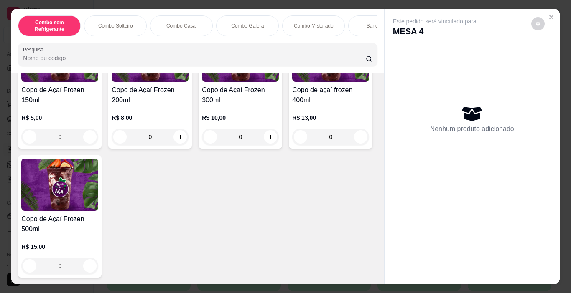
scroll to position [2921, 0]
click at [268, 132] on div "0" at bounding box center [240, 137] width 77 height 17
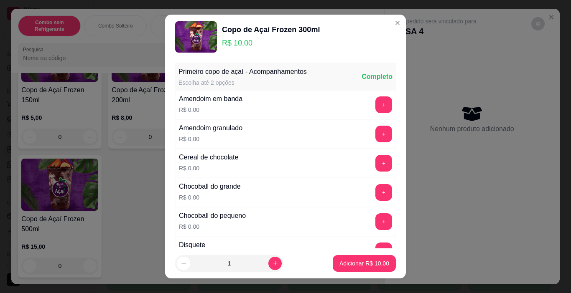
click at [380, 265] on button "Adicionar R$ 10,00" at bounding box center [364, 263] width 63 height 17
type input "1"
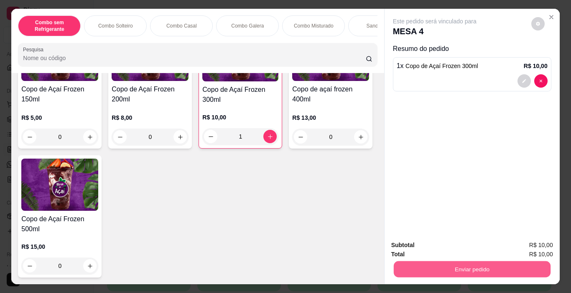
click at [445, 262] on button "Enviar pedido" at bounding box center [471, 270] width 157 height 16
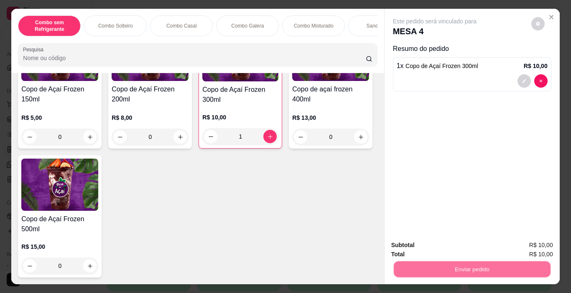
click at [431, 246] on button "Não registrar e enviar pedido" at bounding box center [444, 246] width 87 height 16
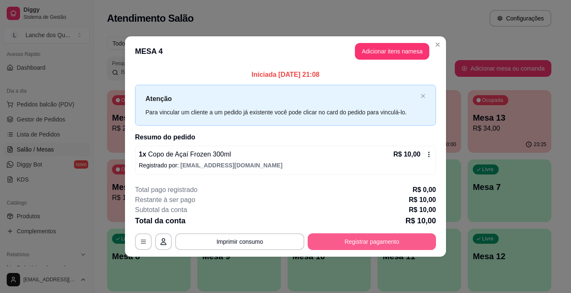
click at [417, 243] on button "Registrar pagamento" at bounding box center [372, 242] width 128 height 17
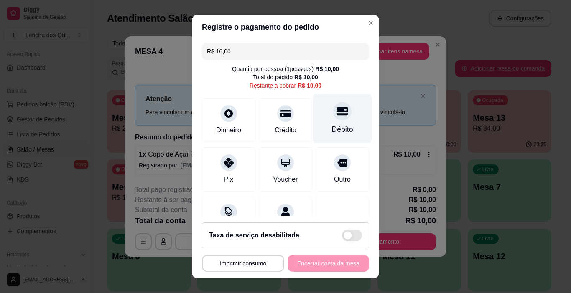
click at [337, 115] on icon at bounding box center [342, 111] width 11 height 11
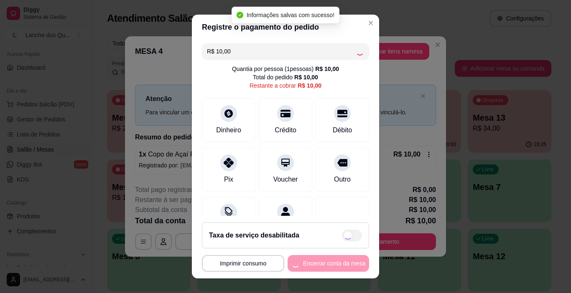
type input "R$ 0,00"
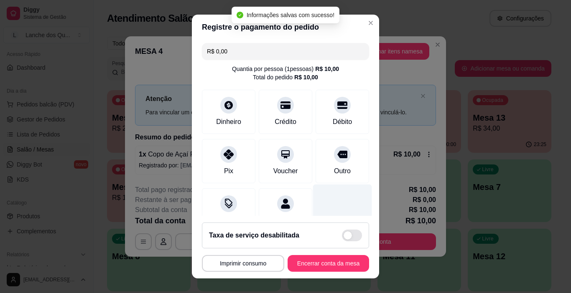
scroll to position [74, 0]
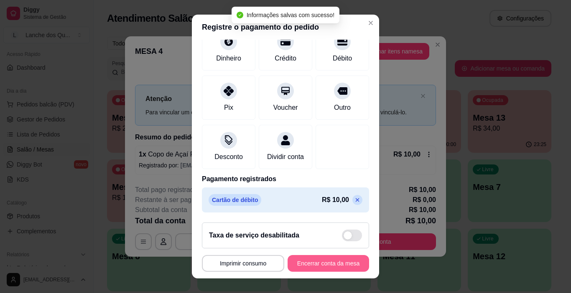
click at [330, 264] on button "Encerrar conta da mesa" at bounding box center [327, 263] width 81 height 17
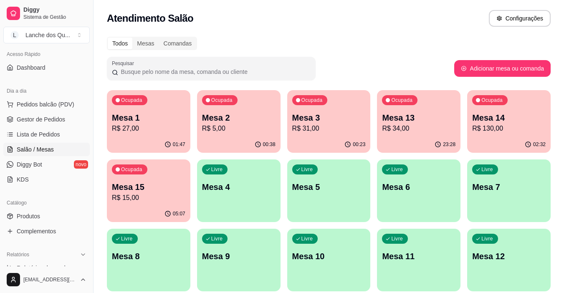
click at [233, 112] on p "Mesa 2" at bounding box center [239, 118] width 74 height 12
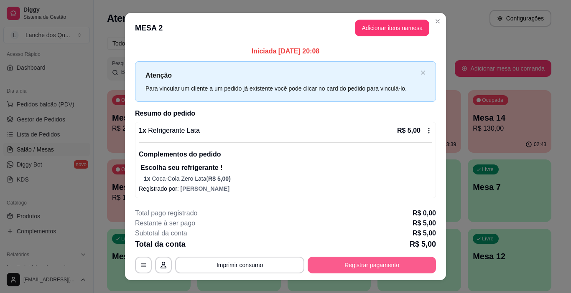
click at [359, 262] on button "Registrar pagamento" at bounding box center [372, 265] width 128 height 17
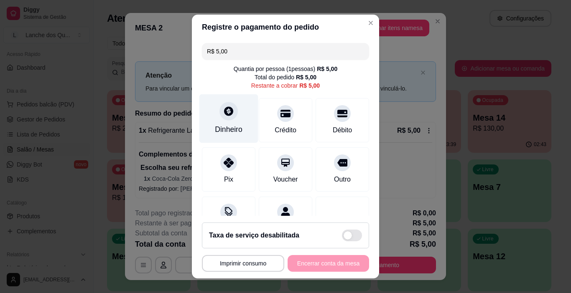
click at [237, 120] on div "Dinheiro" at bounding box center [228, 118] width 59 height 49
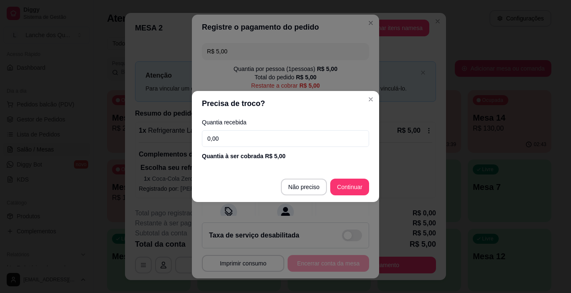
click at [220, 143] on input "0,00" at bounding box center [285, 138] width 167 height 17
type input "10,00"
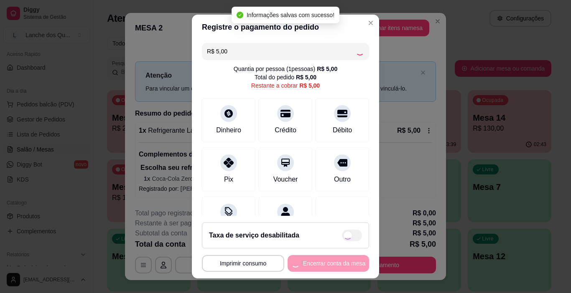
type input "R$ 0,00"
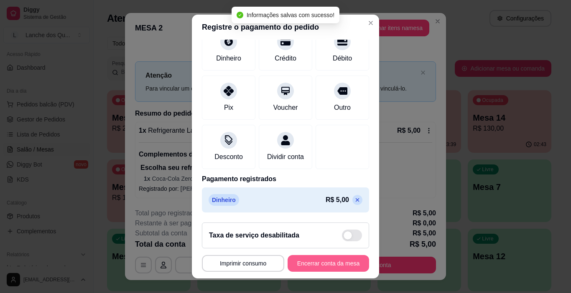
click at [317, 257] on button "Encerrar conta da mesa" at bounding box center [327, 263] width 81 height 17
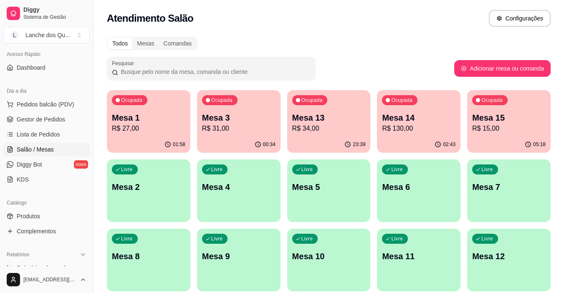
click at [150, 109] on div "Ocupada Mesa 1 R$ 27,00" at bounding box center [149, 113] width 84 height 46
click at [248, 126] on p "R$ 31,00" at bounding box center [239, 129] width 74 height 10
click at [328, 125] on p "R$ 34,00" at bounding box center [329, 129] width 74 height 10
click at [428, 121] on p "Mesa 14" at bounding box center [419, 117] width 71 height 11
click at [308, 116] on p "Mesa 13" at bounding box center [329, 118] width 74 height 12
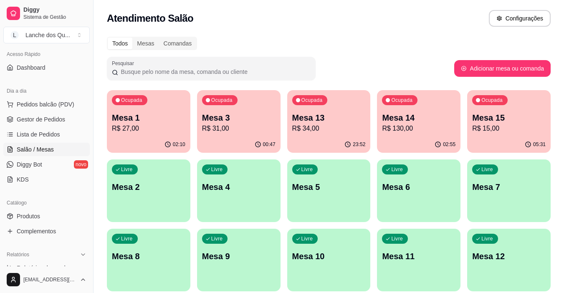
click at [253, 137] on div "00:47" at bounding box center [239, 145] width 84 height 16
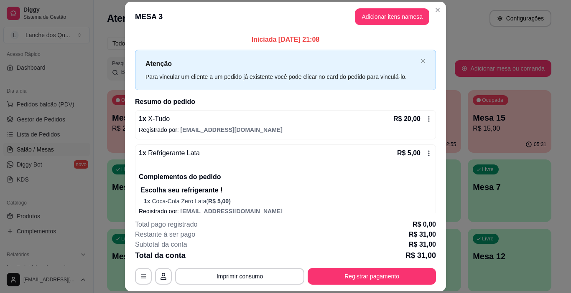
scroll to position [0, 0]
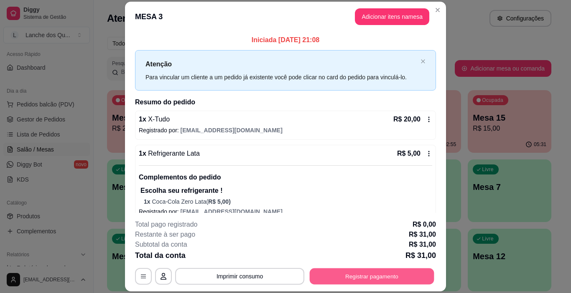
click at [376, 275] on button "Registrar pagamento" at bounding box center [372, 277] width 125 height 16
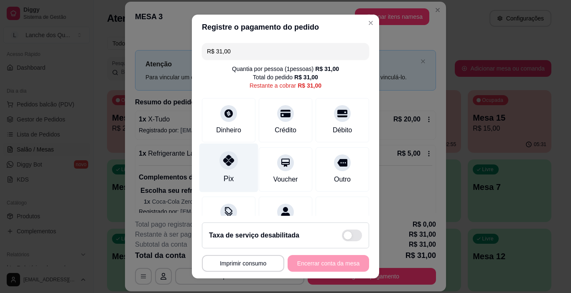
click at [229, 183] on div "Pix" at bounding box center [228, 168] width 59 height 49
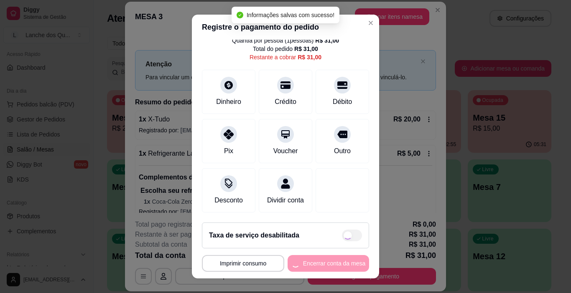
type input "R$ 0,00"
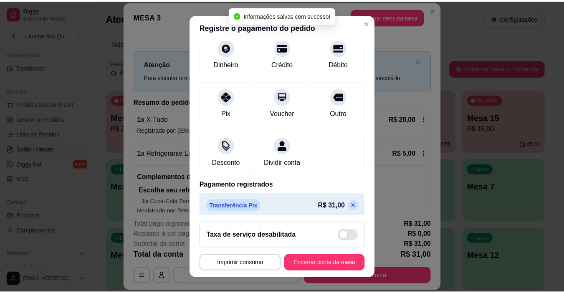
scroll to position [74, 0]
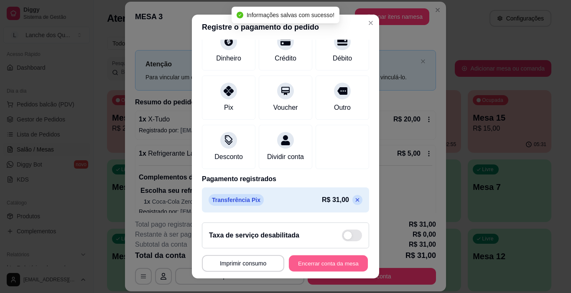
click at [336, 259] on button "Encerrar conta da mesa" at bounding box center [328, 264] width 79 height 16
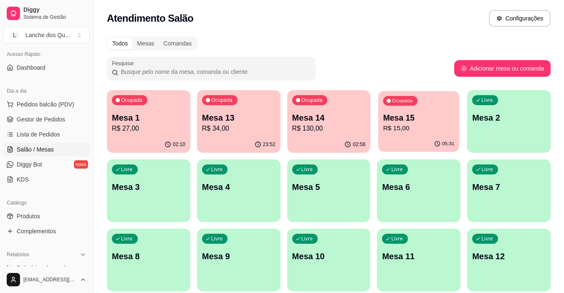
click at [438, 125] on p "R$ 15,00" at bounding box center [419, 129] width 71 height 10
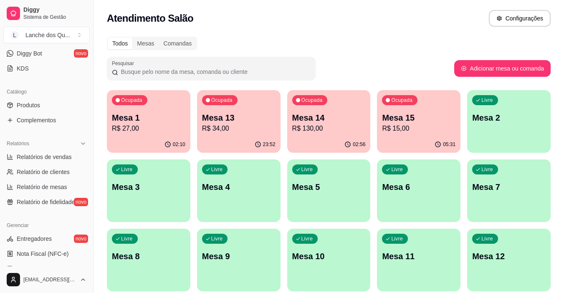
scroll to position [183, 0]
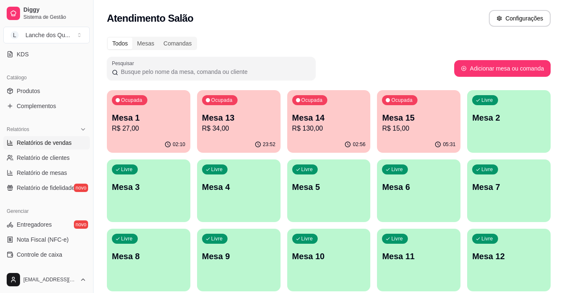
click at [39, 139] on span "Relatórios de vendas" at bounding box center [44, 143] width 55 height 8
select select "ALL"
select select "0"
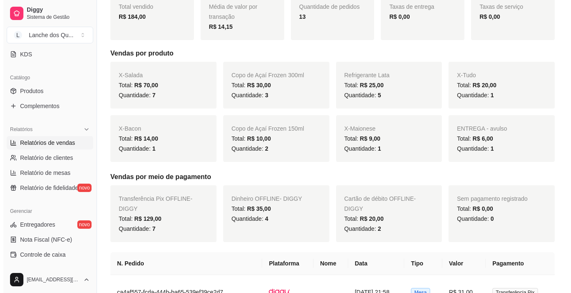
scroll to position [251, 0]
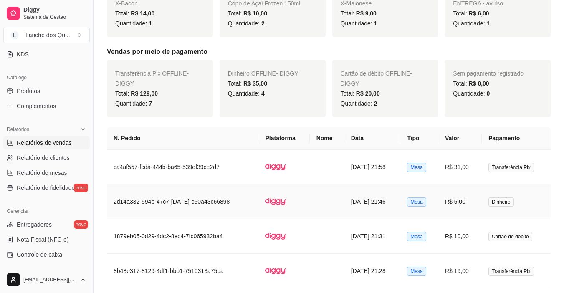
click at [482, 206] on td "R$ 5,00" at bounding box center [460, 202] width 43 height 35
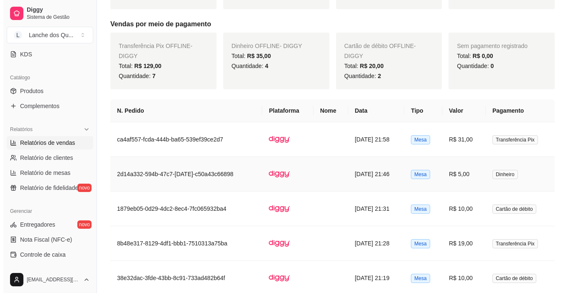
scroll to position [292, 0]
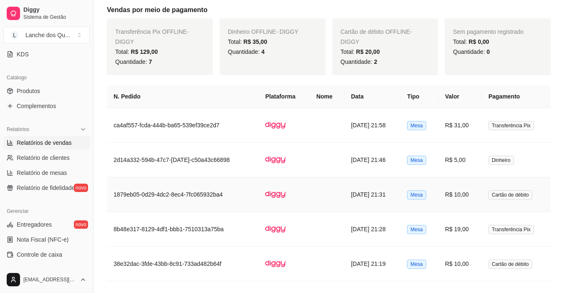
click at [475, 192] on td "R$ 10,00" at bounding box center [460, 195] width 43 height 35
click at [468, 168] on td "R$ 5,00" at bounding box center [460, 160] width 43 height 35
click at [485, 123] on td "Transferência Pix" at bounding box center [516, 125] width 69 height 35
click at [482, 229] on td "R$ 19,00" at bounding box center [460, 229] width 43 height 35
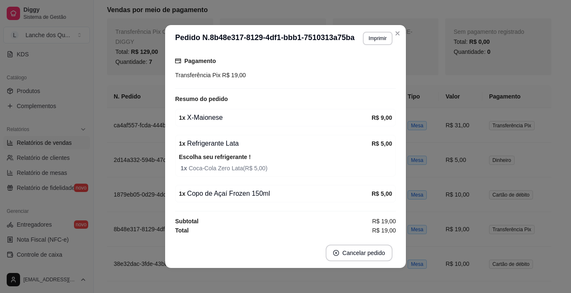
scroll to position [86, 0]
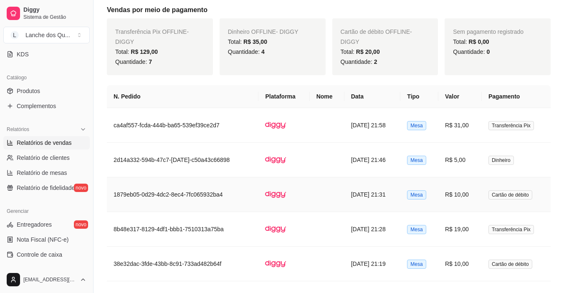
click at [482, 191] on td "R$ 10,00" at bounding box center [460, 195] width 43 height 35
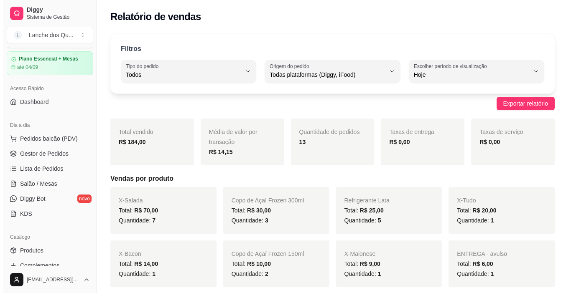
scroll to position [15, 0]
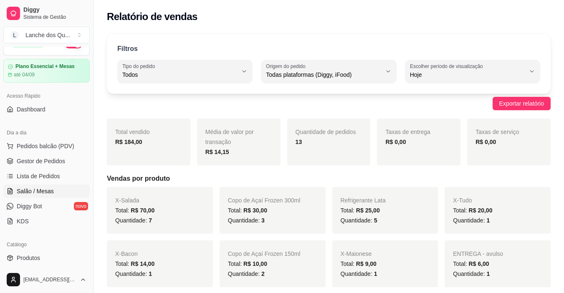
click at [49, 187] on link "Salão / Mesas" at bounding box center [46, 191] width 86 height 13
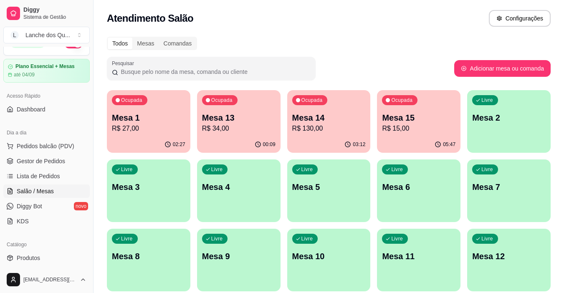
click at [508, 122] on p "Mesa 2" at bounding box center [510, 118] width 74 height 12
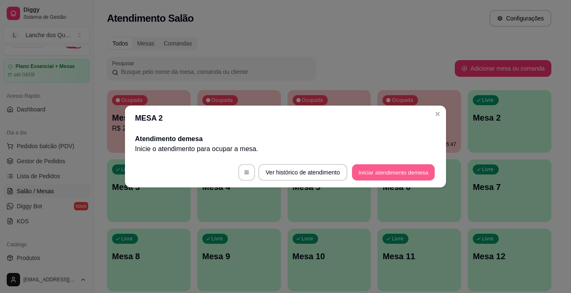
click at [378, 168] on button "Iniciar atendimento de mesa" at bounding box center [393, 173] width 83 height 16
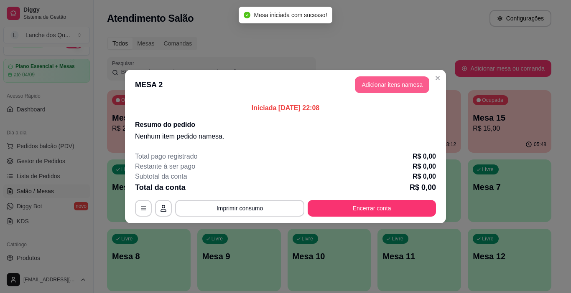
click at [375, 89] on button "Adicionar itens na mesa" at bounding box center [392, 84] width 74 height 17
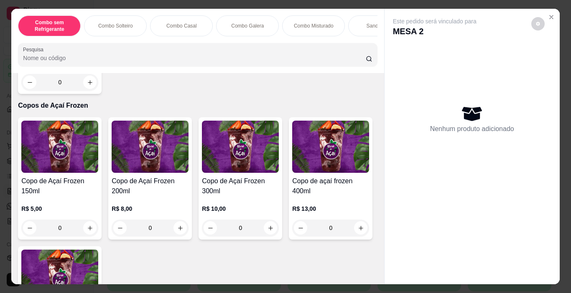
scroll to position [2006, 0]
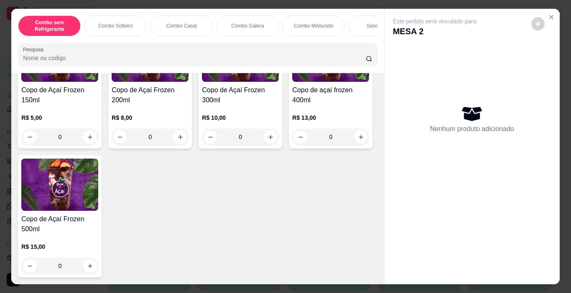
scroll to position [2883, 0]
click at [229, 105] on h4 "Copo de Açaí Frozen 300ml" at bounding box center [240, 95] width 77 height 20
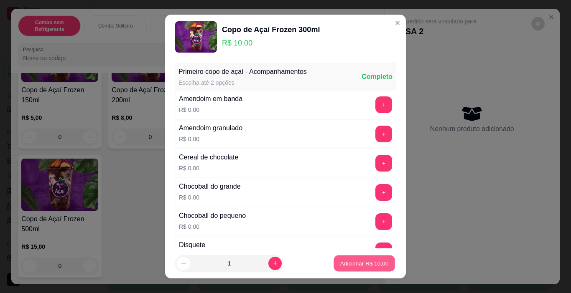
click at [365, 257] on button "Adicionar R$ 10,00" at bounding box center [363, 264] width 61 height 16
type input "1"
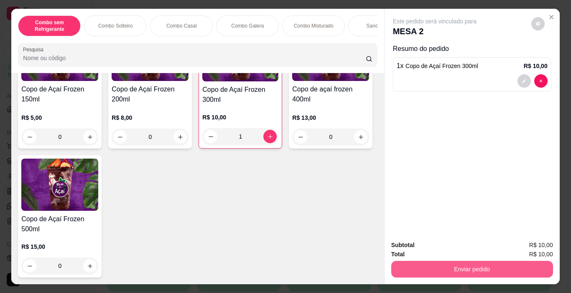
click at [444, 264] on button "Enviar pedido" at bounding box center [472, 269] width 162 height 17
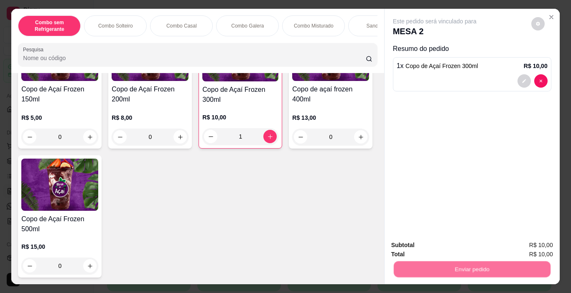
click at [437, 245] on button "Não registrar e enviar pedido" at bounding box center [444, 246] width 87 height 16
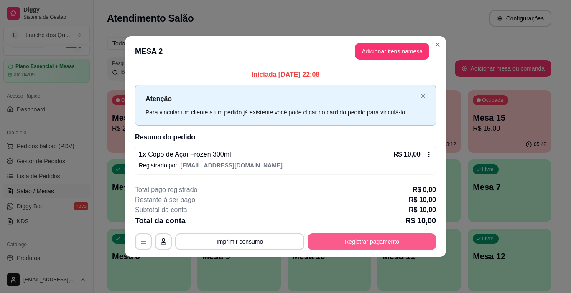
click at [367, 241] on button "Registrar pagamento" at bounding box center [372, 242] width 128 height 17
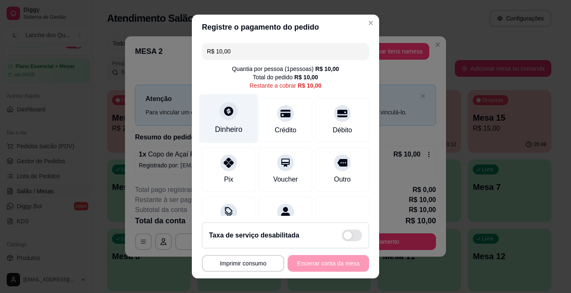
click at [217, 131] on div "Dinheiro" at bounding box center [229, 129] width 28 height 11
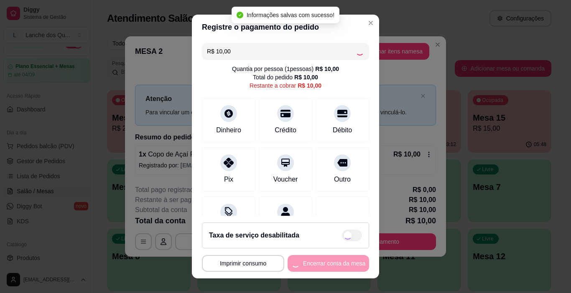
type input "R$ 0,00"
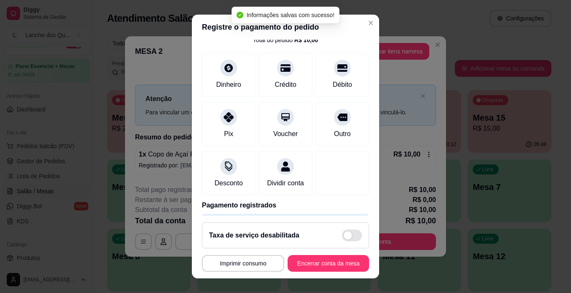
scroll to position [74, 0]
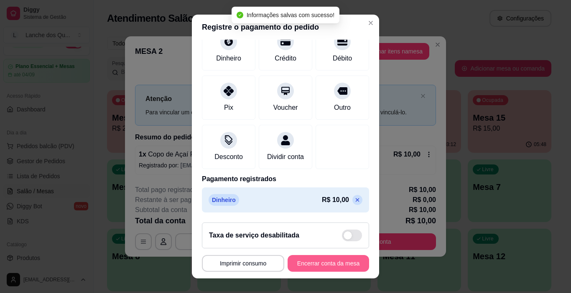
click at [306, 259] on button "Encerrar conta da mesa" at bounding box center [327, 263] width 81 height 17
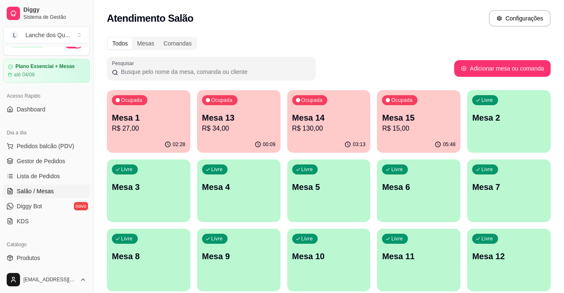
click at [483, 120] on p "Mesa 2" at bounding box center [510, 118] width 74 height 12
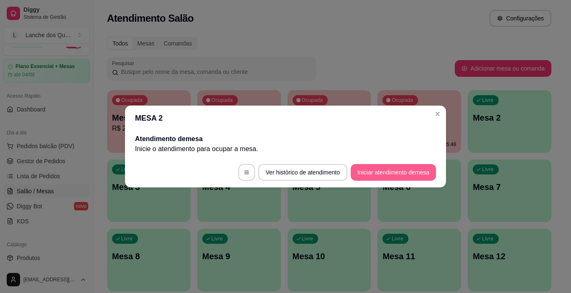
click at [392, 171] on button "Iniciar atendimento de mesa" at bounding box center [393, 172] width 85 height 17
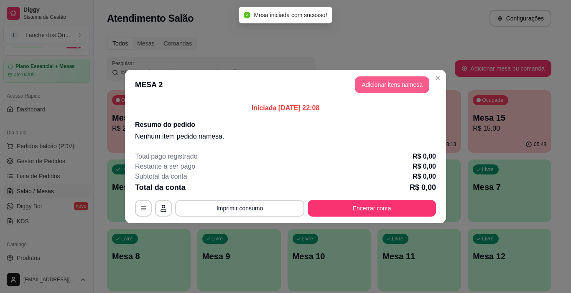
click at [386, 83] on button "Adicionar itens na mesa" at bounding box center [392, 84] width 74 height 17
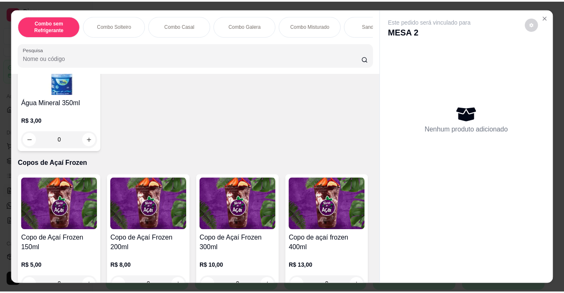
scroll to position [1964, 0]
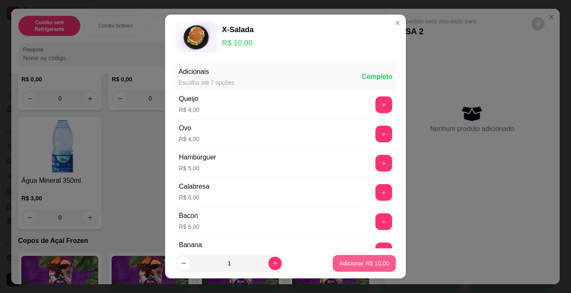
click at [339, 263] on p "Adicionar R$ 10,00" at bounding box center [364, 263] width 50 height 8
type input "1"
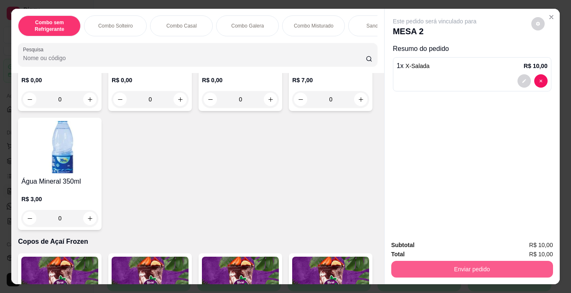
click at [451, 267] on button "Enviar pedido" at bounding box center [472, 269] width 162 height 17
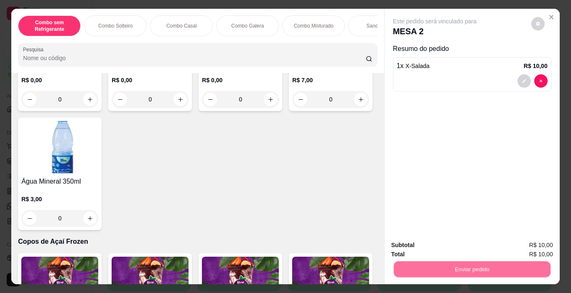
click at [401, 244] on button "Não registrar e enviar pedido" at bounding box center [444, 246] width 87 height 16
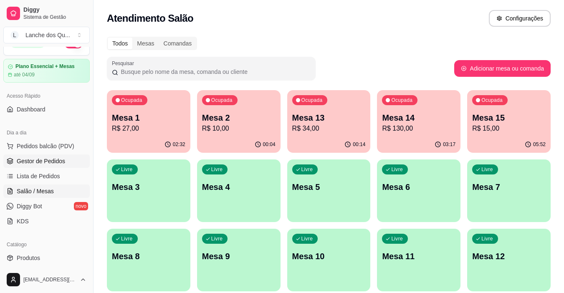
click at [35, 160] on span "Gestor de Pedidos" at bounding box center [41, 161] width 48 height 8
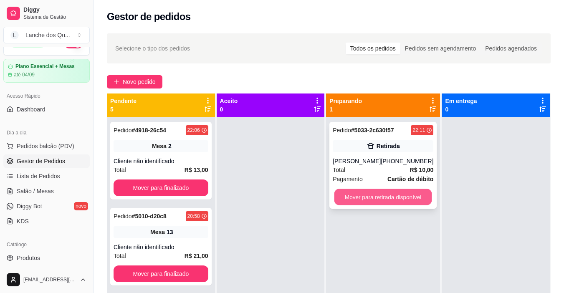
click at [397, 197] on button "Mover para retirada disponível" at bounding box center [384, 197] width 98 height 16
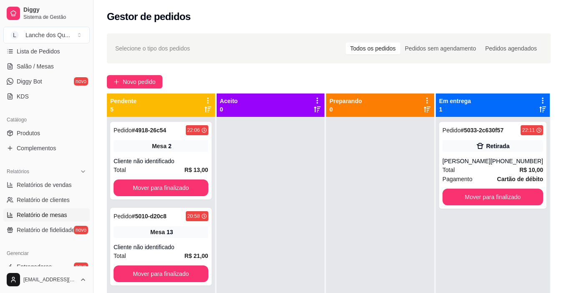
scroll to position [141, 0]
click at [33, 185] on span "Relatórios de vendas" at bounding box center [44, 185] width 55 height 8
select select "ALL"
select select "0"
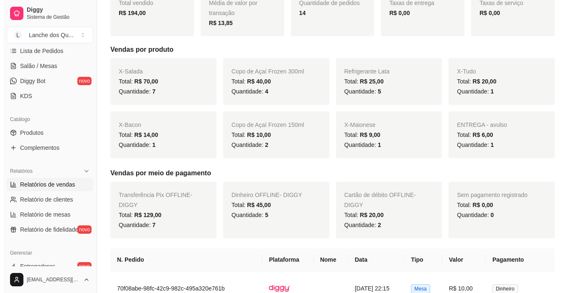
scroll to position [251, 0]
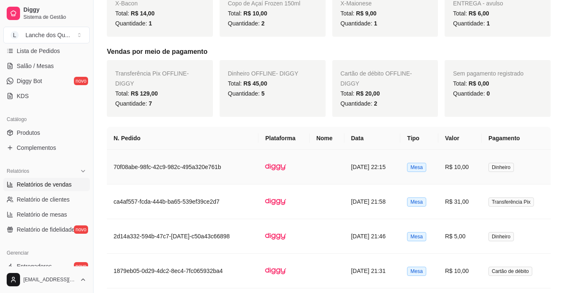
click at [511, 168] on span "Dinheiro" at bounding box center [501, 167] width 25 height 9
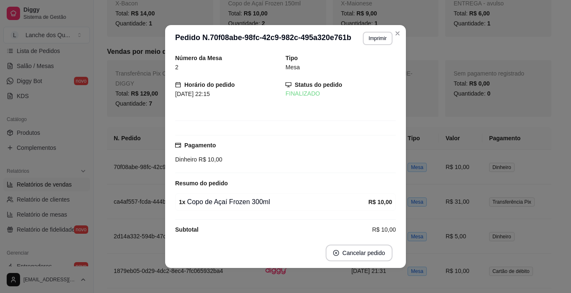
scroll to position [0, 0]
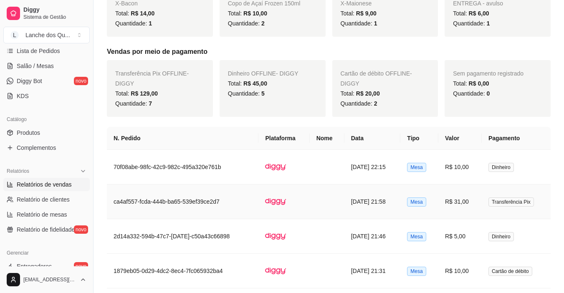
click at [472, 204] on td "R$ 31,00" at bounding box center [460, 202] width 43 height 35
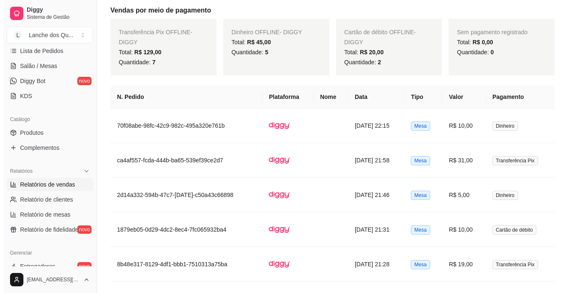
scroll to position [292, 0]
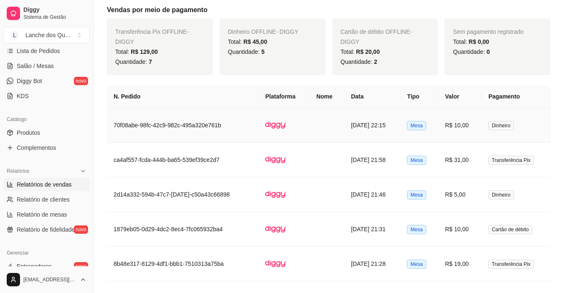
click at [480, 125] on td "R$ 10,00" at bounding box center [460, 125] width 43 height 35
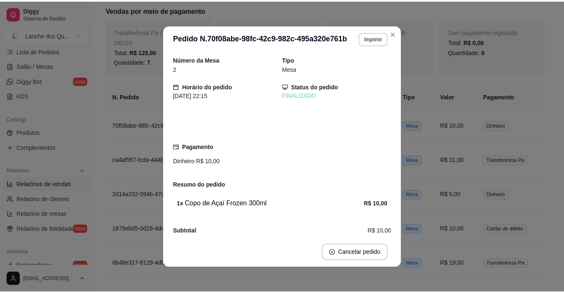
scroll to position [10, 0]
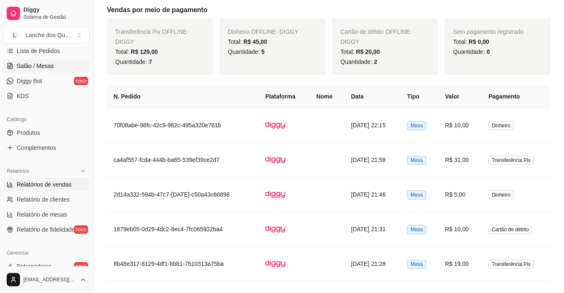
click at [40, 64] on span "Salão / Mesas" at bounding box center [35, 66] width 37 height 8
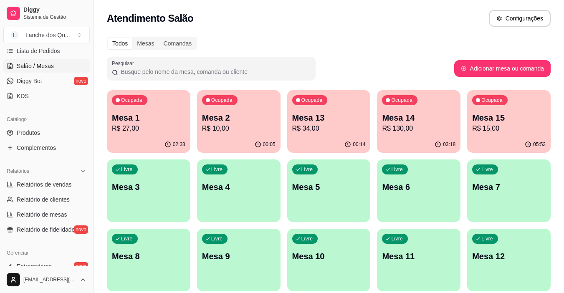
scroll to position [99, 0]
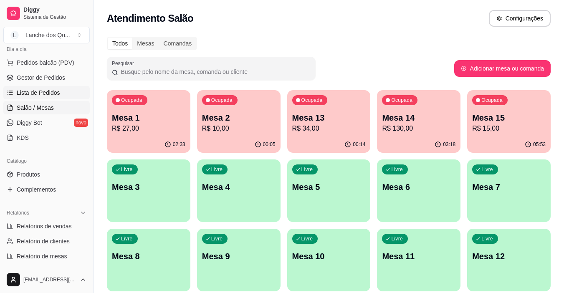
click at [42, 92] on span "Lista de Pedidos" at bounding box center [38, 93] width 43 height 8
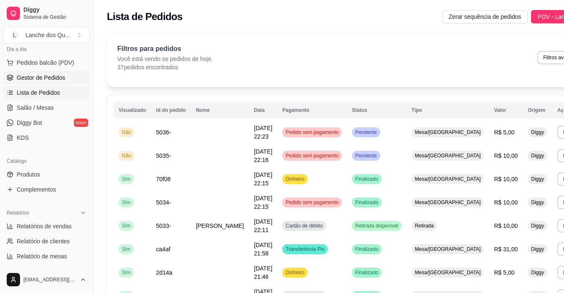
click at [58, 79] on span "Gestor de Pedidos" at bounding box center [41, 78] width 48 height 8
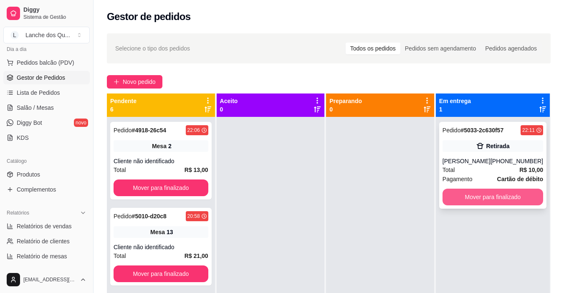
click at [494, 196] on button "Mover para finalizado" at bounding box center [493, 197] width 101 height 17
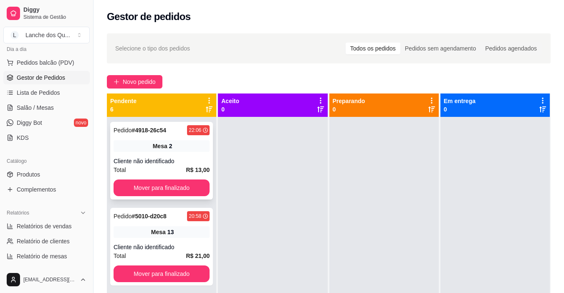
click at [181, 152] on div "Mesa 2" at bounding box center [162, 146] width 96 height 12
click at [35, 112] on link "Salão / Mesas" at bounding box center [46, 107] width 86 height 13
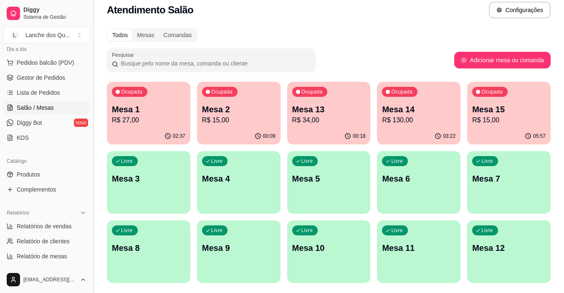
scroll to position [32, 0]
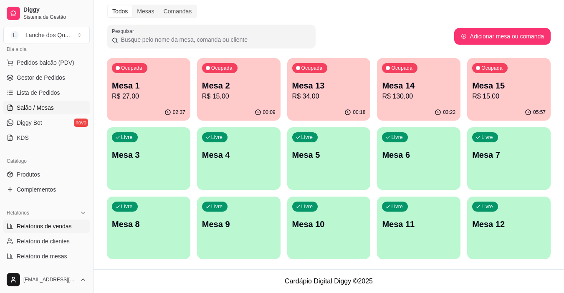
click at [46, 229] on span "Relatórios de vendas" at bounding box center [44, 226] width 55 height 8
select select "ALL"
select select "0"
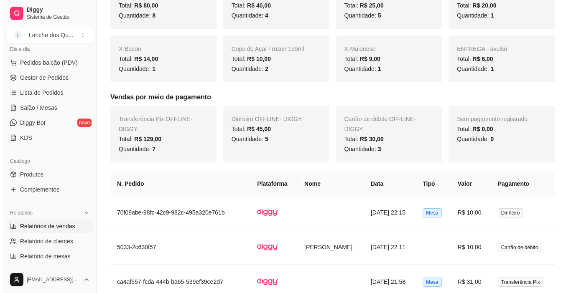
scroll to position [292, 0]
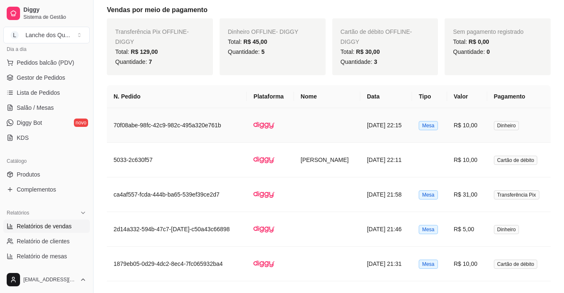
click at [471, 124] on td "R$ 10,00" at bounding box center [468, 125] width 40 height 35
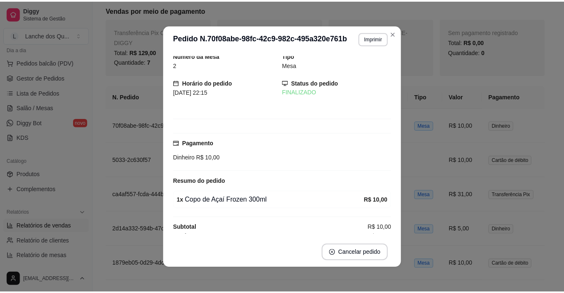
scroll to position [0, 0]
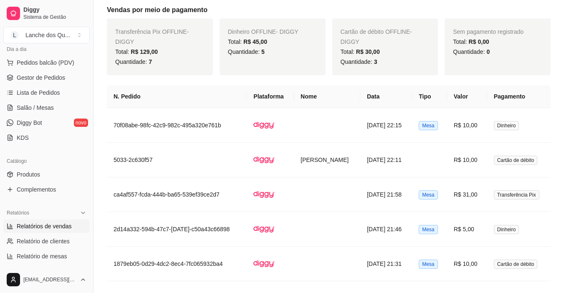
click at [29, 114] on ul "Pedidos balcão (PDV) Gestor de Pedidos Lista de Pedidos Salão / Mesas Diggy Bot…" at bounding box center [46, 100] width 86 height 89
click at [31, 105] on span "Salão / Mesas" at bounding box center [35, 108] width 37 height 8
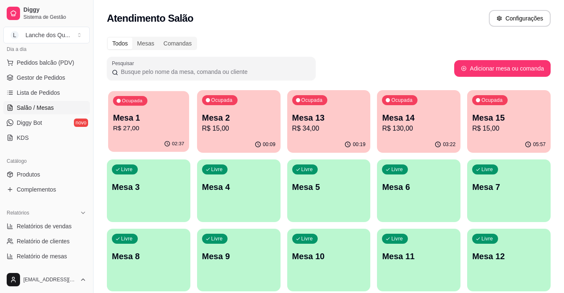
click at [185, 121] on p "Mesa 1" at bounding box center [148, 117] width 71 height 11
click at [205, 138] on div "00:09" at bounding box center [239, 145] width 84 height 16
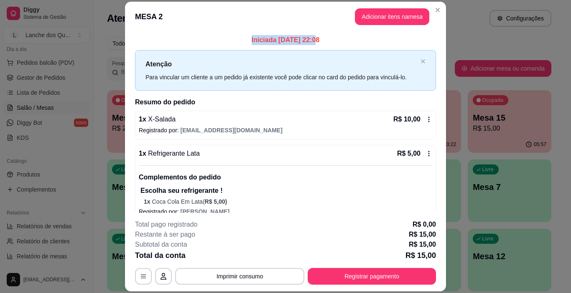
drag, startPoint x: 300, startPoint y: 31, endPoint x: 325, endPoint y: 30, distance: 25.9
click at [325, 30] on section "**********" at bounding box center [285, 147] width 321 height 290
click at [321, 38] on div "Iniciada [DATE] 22:08 Atenção Para vincular um cliente a um pedido já existente…" at bounding box center [285, 123] width 321 height 182
click at [310, 42] on p "Iniciada [DATE] 22:08" at bounding box center [285, 40] width 301 height 10
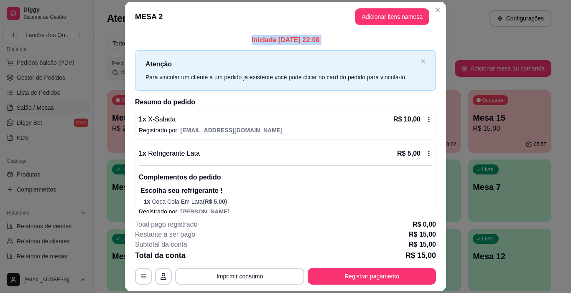
click at [310, 42] on p "Iniciada [DATE] 22:08" at bounding box center [285, 40] width 301 height 10
click at [330, 42] on p "Iniciada [DATE] 22:08" at bounding box center [285, 40] width 301 height 10
click at [315, 46] on div "Iniciada [DATE] 22:08 Atenção Para vincular um cliente a um pedido já existente…" at bounding box center [285, 128] width 301 height 186
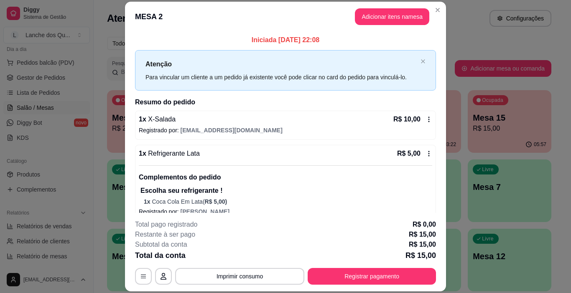
click at [315, 46] on div "Iniciada [DATE] 22:08 Atenção Para vincular um cliente a um pedido já existente…" at bounding box center [285, 128] width 301 height 186
click at [322, 39] on p "Iniciada [DATE] 22:08" at bounding box center [285, 40] width 301 height 10
click at [323, 40] on p "Iniciada [DATE] 22:08" at bounding box center [285, 40] width 301 height 10
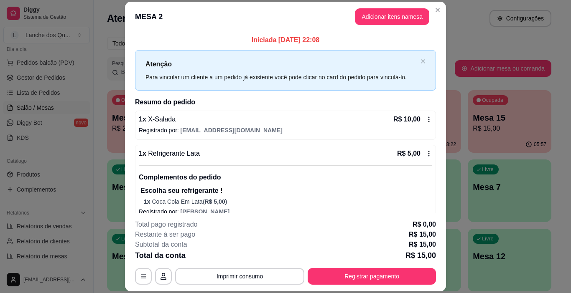
click at [325, 40] on p "Iniciada [DATE] 22:08" at bounding box center [285, 40] width 301 height 10
click at [326, 40] on p "Iniciada [DATE] 22:08" at bounding box center [285, 40] width 301 height 10
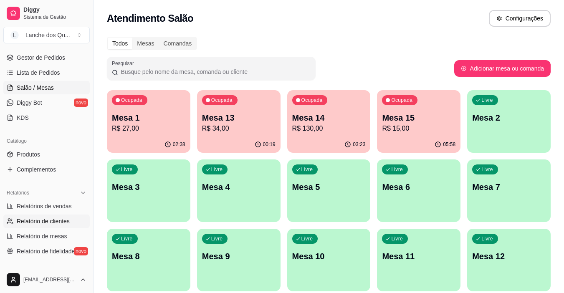
scroll to position [125, 0]
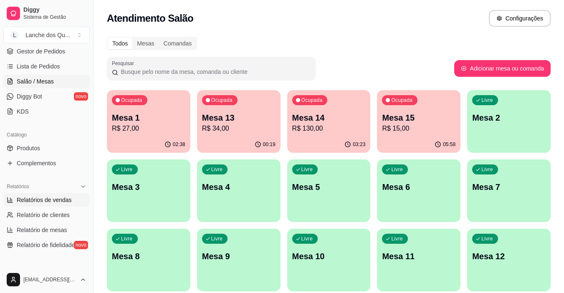
click at [46, 201] on span "Relatórios de vendas" at bounding box center [44, 200] width 55 height 8
select select "ALL"
select select "0"
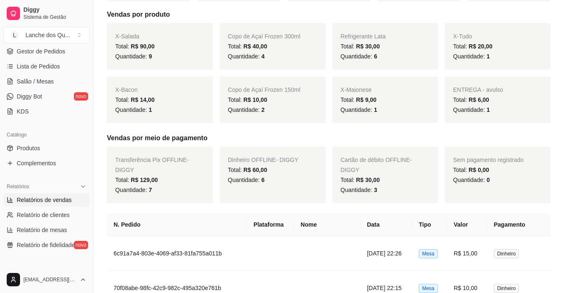
scroll to position [292, 0]
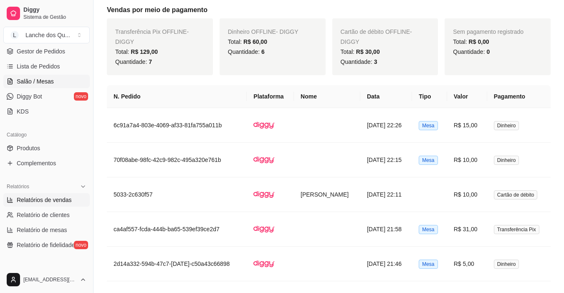
click at [30, 83] on span "Salão / Mesas" at bounding box center [35, 81] width 37 height 8
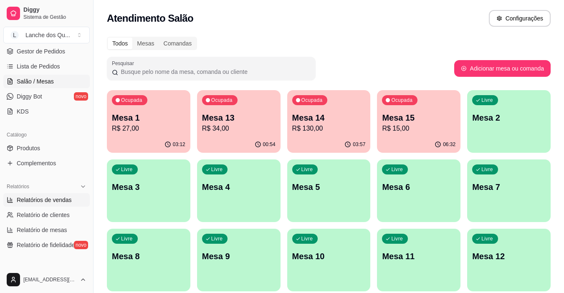
click at [51, 200] on span "Relatórios de vendas" at bounding box center [44, 200] width 55 height 8
select select "ALL"
select select "0"
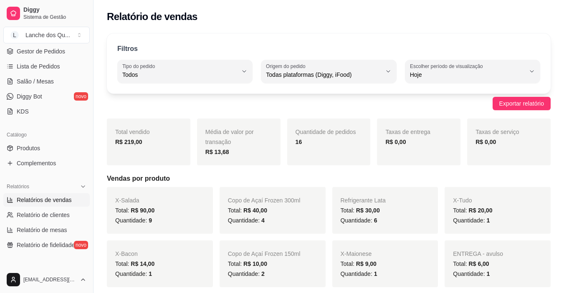
drag, startPoint x: 214, startPoint y: 199, endPoint x: 227, endPoint y: 180, distance: 23.1
click at [215, 198] on div "X-Salada Total: R$ 90,00 Quantidade: 9 Copo de Açaí Frozen 300ml Total: R$ 40,0…" at bounding box center [329, 237] width 444 height 100
click at [244, 141] on div "Média de valor por transação R$ 13,68" at bounding box center [239, 142] width 84 height 47
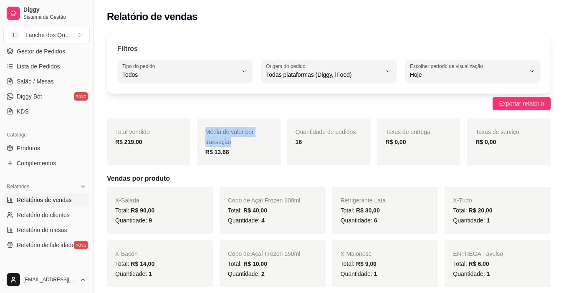
click at [244, 141] on div "Média de valor por transação R$ 13,68" at bounding box center [239, 142] width 84 height 47
click at [244, 140] on div "Média de valor por transação R$ 13,68" at bounding box center [239, 142] width 84 height 47
click at [376, 156] on div "Total vendido R$ 219,00 Média de valor por transação R$ 13,68 Quantidade de ped…" at bounding box center [329, 142] width 444 height 47
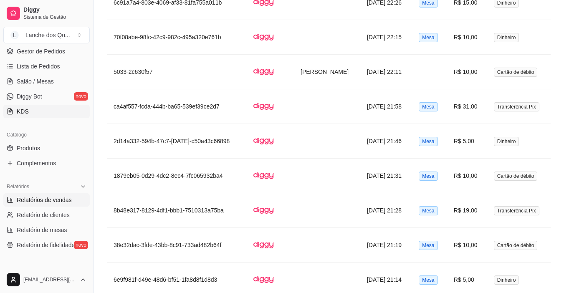
scroll to position [292, 0]
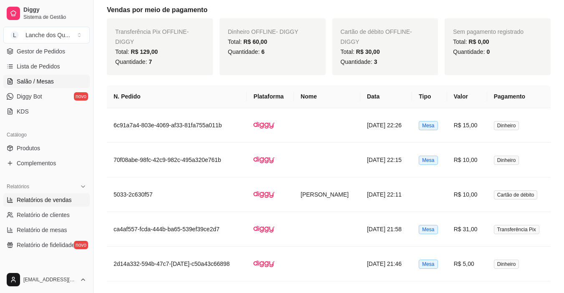
click at [36, 81] on span "Salão / Mesas" at bounding box center [35, 81] width 37 height 8
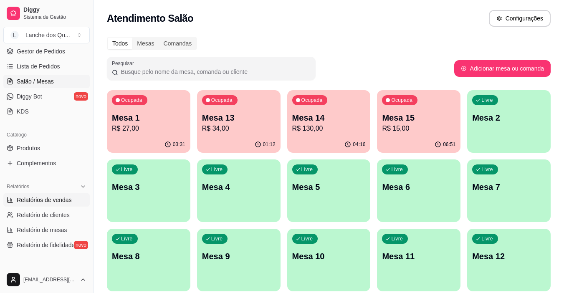
click at [48, 201] on span "Relatórios de vendas" at bounding box center [44, 200] width 55 height 8
select select "ALL"
select select "0"
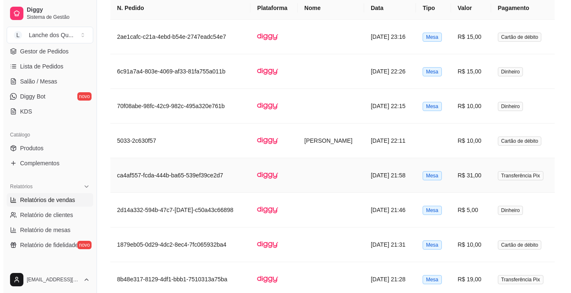
scroll to position [334, 0]
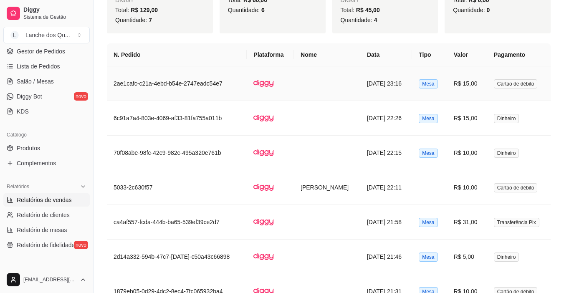
click at [488, 85] on td "R$ 15,00" at bounding box center [468, 83] width 40 height 35
click at [494, 112] on td "Dinheiro" at bounding box center [520, 118] width 64 height 35
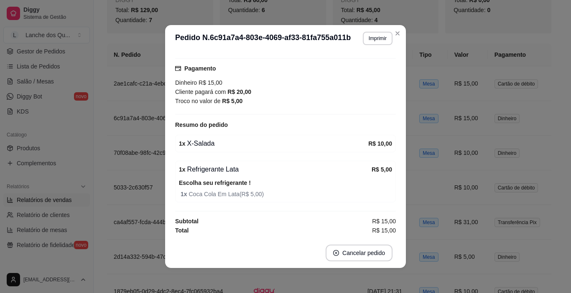
scroll to position [79, 0]
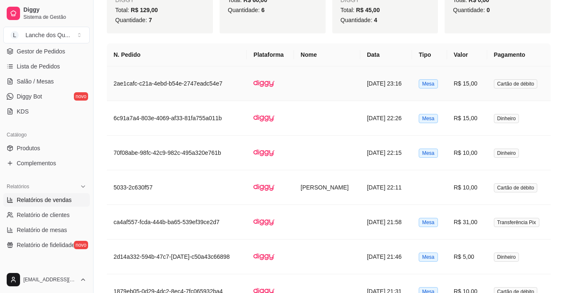
click at [486, 86] on td "R$ 15,00" at bounding box center [468, 83] width 40 height 35
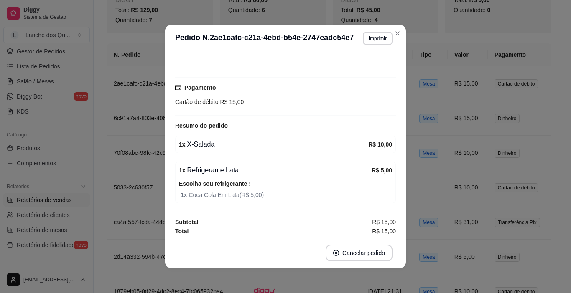
scroll to position [61, 0]
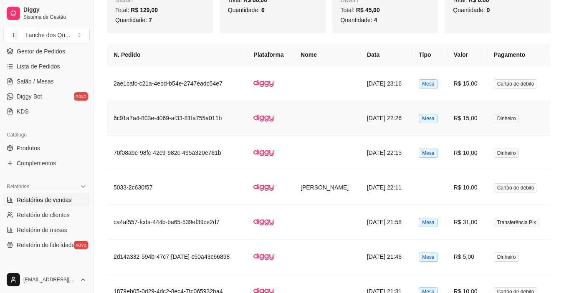
click at [480, 119] on td "R$ 15,00" at bounding box center [468, 118] width 40 height 35
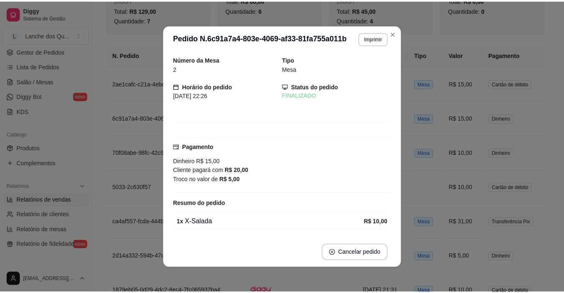
scroll to position [79, 0]
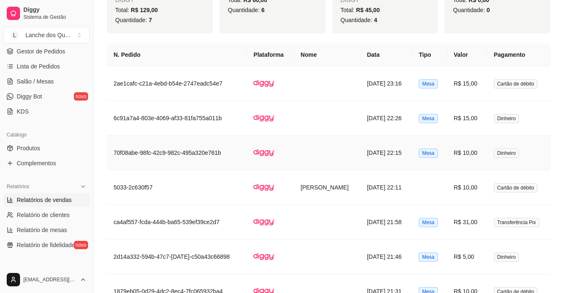
click at [459, 147] on td "R$ 10,00" at bounding box center [468, 153] width 40 height 35
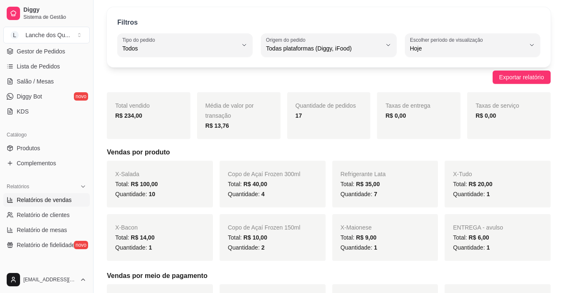
scroll to position [0, 0]
